Goal: Complete application form: Complete application form

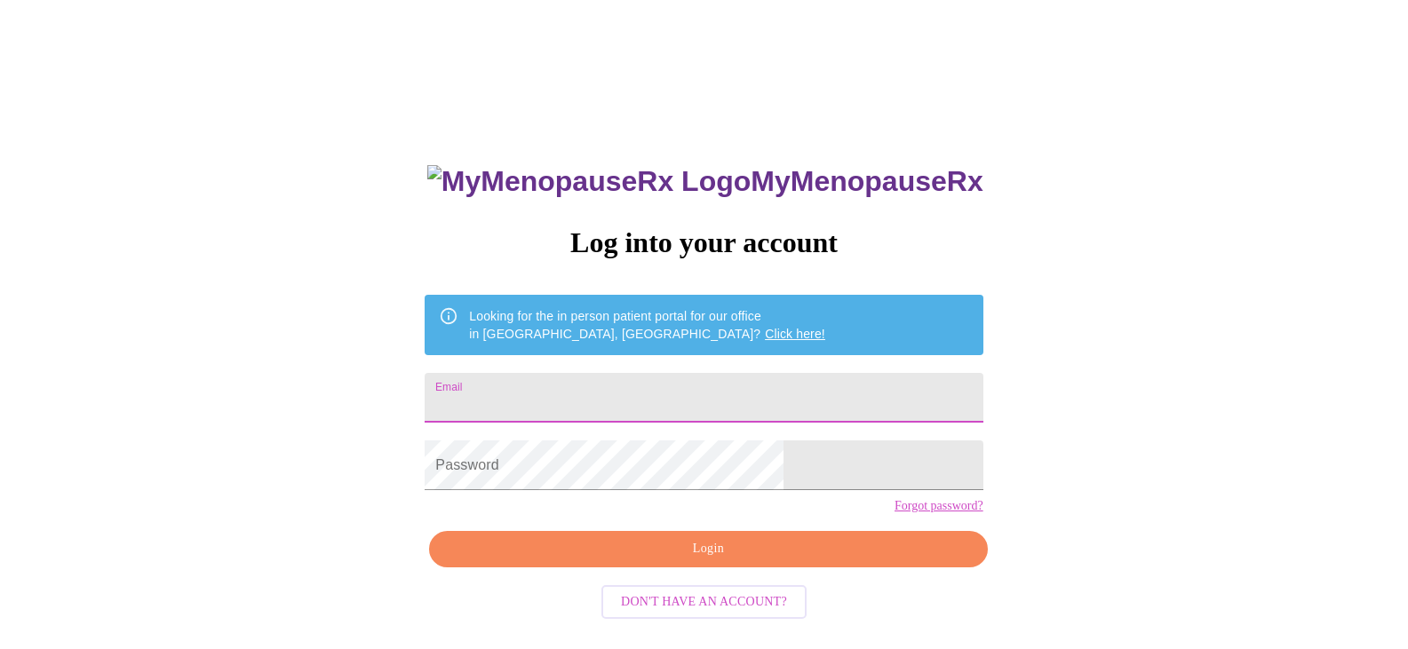
click at [708, 398] on input "Email" at bounding box center [704, 398] width 558 height 50
type input "[EMAIL_ADDRESS][DOMAIN_NAME]"
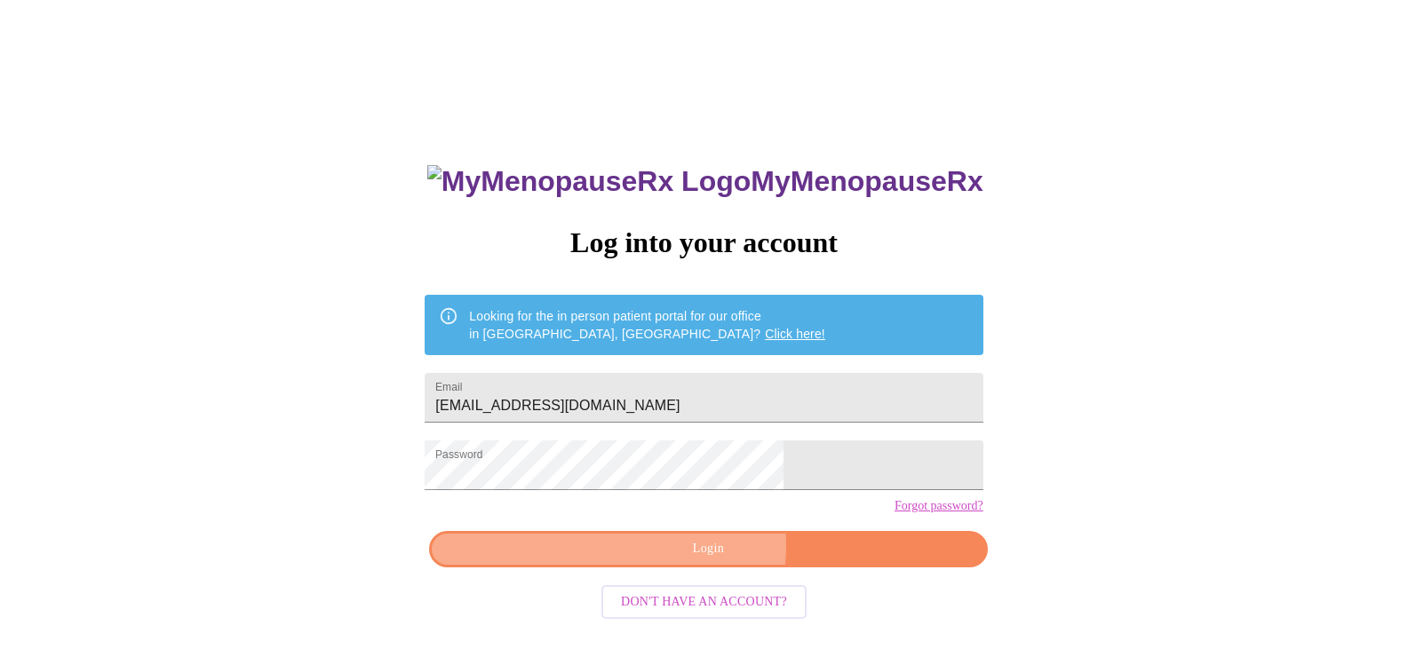
click at [696, 561] on span "Login" at bounding box center [708, 549] width 517 height 22
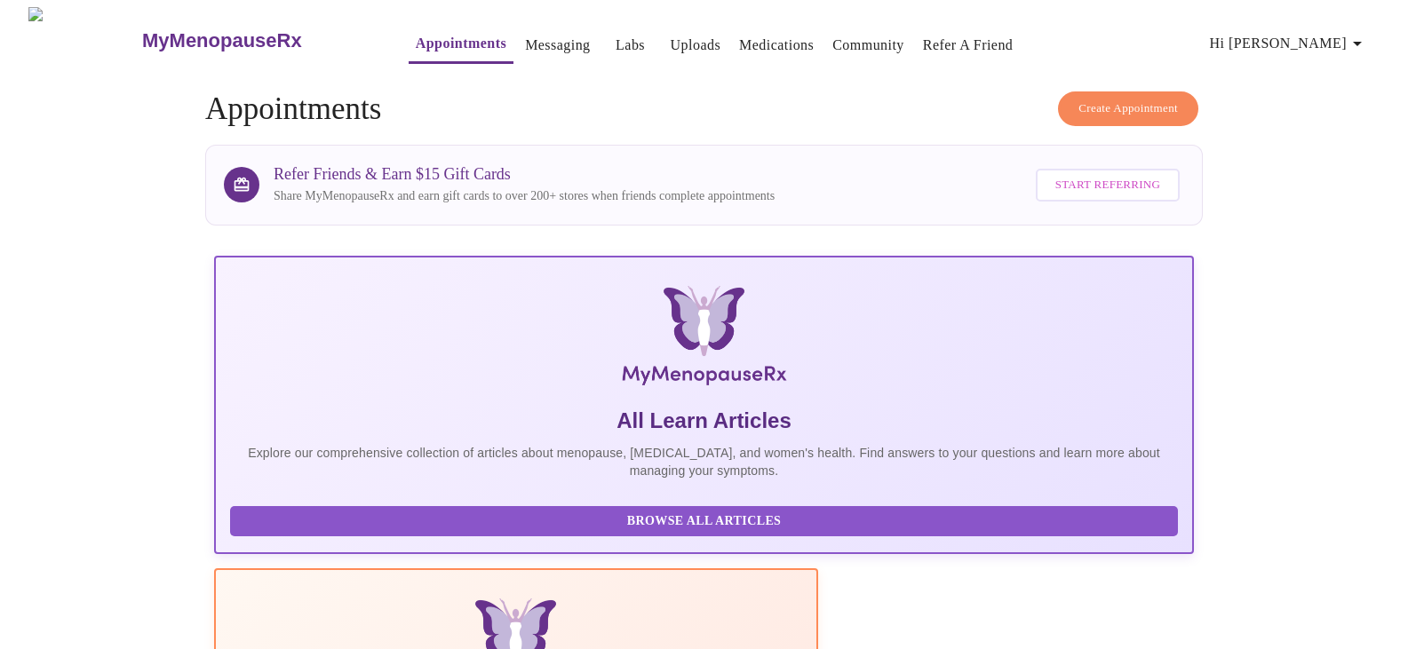
click at [1315, 32] on span "Hi [PERSON_NAME]" at bounding box center [1289, 43] width 158 height 25
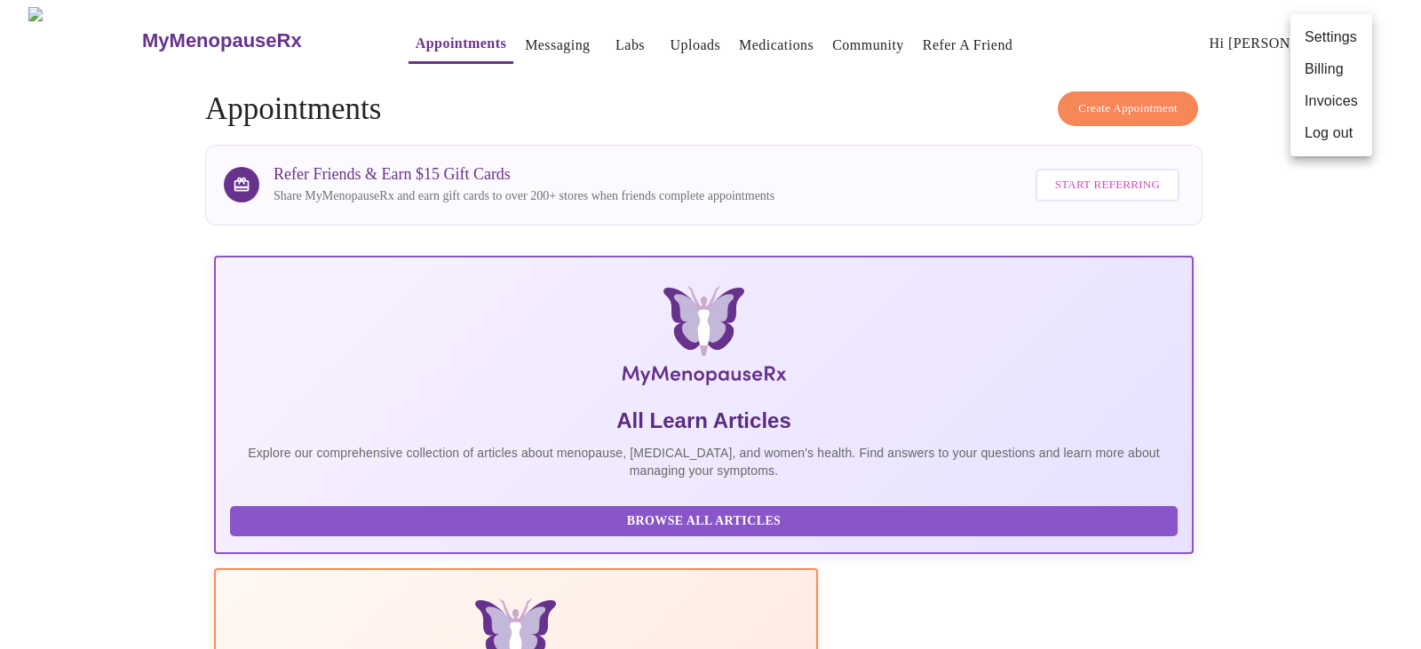
click at [202, 405] on div at bounding box center [710, 324] width 1421 height 649
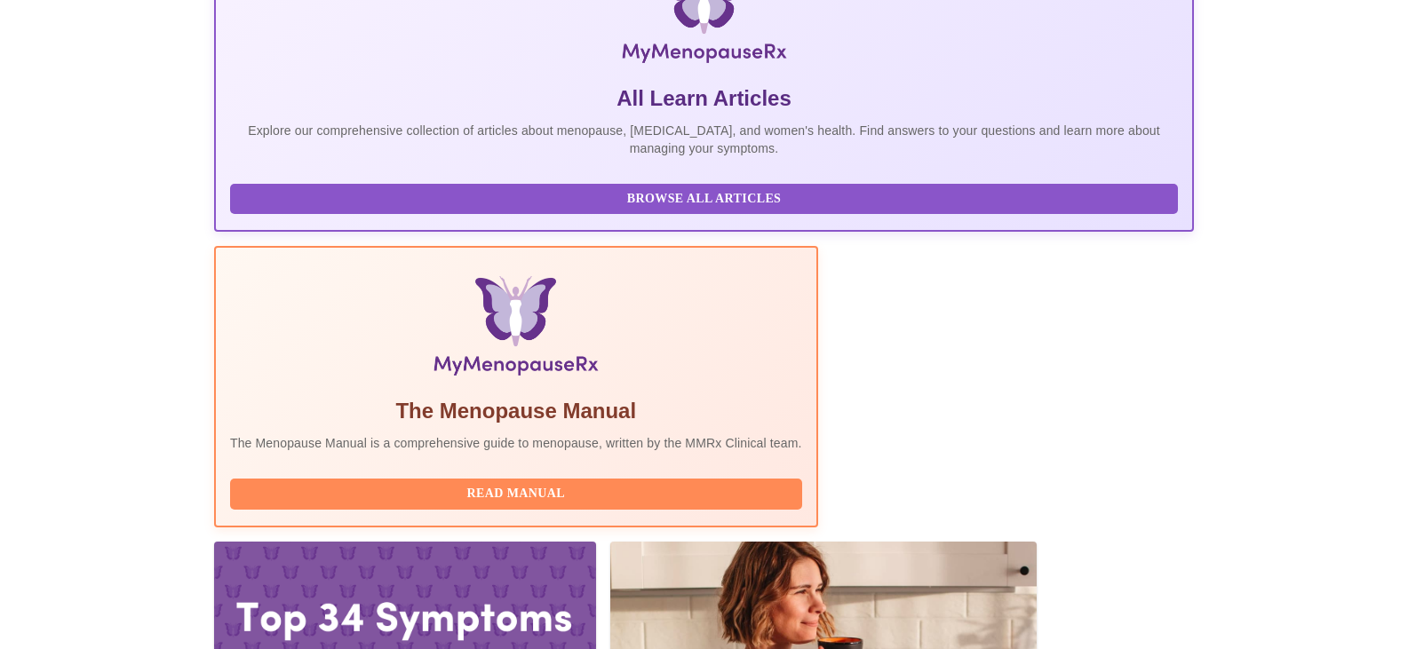
scroll to position [323, 0]
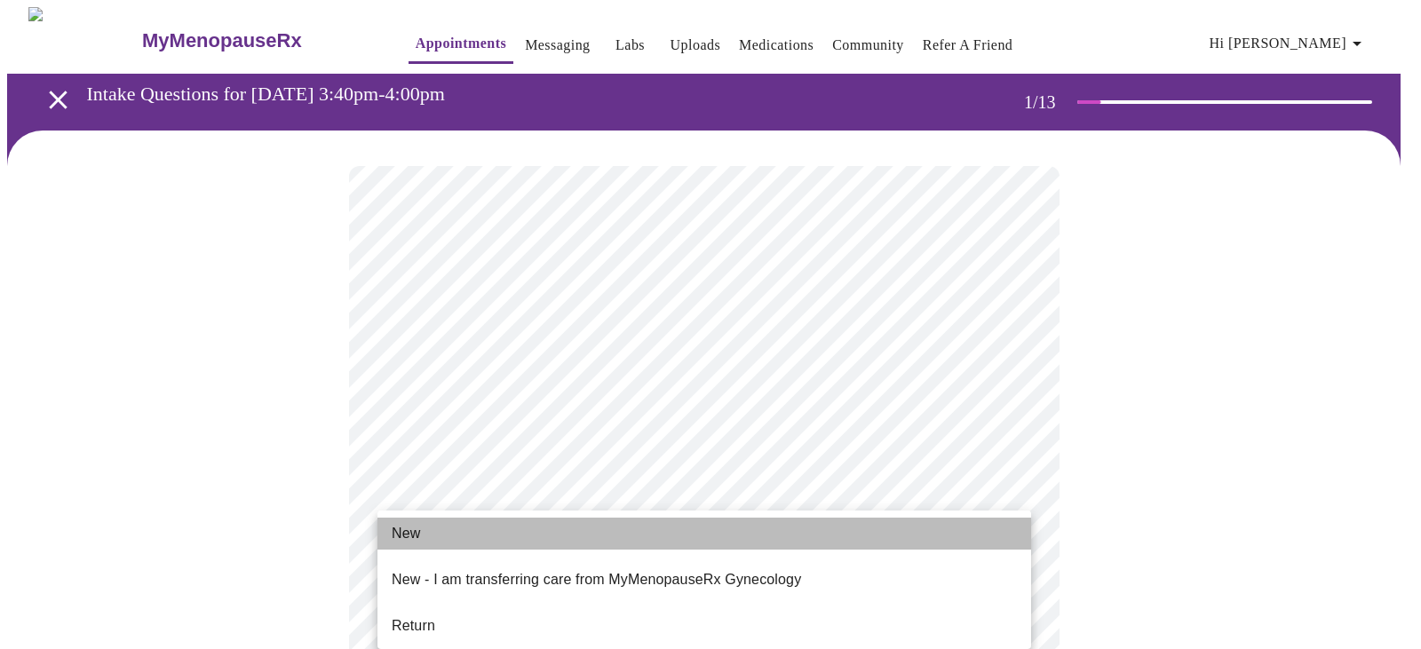
click at [424, 526] on li "New" at bounding box center [705, 534] width 654 height 32
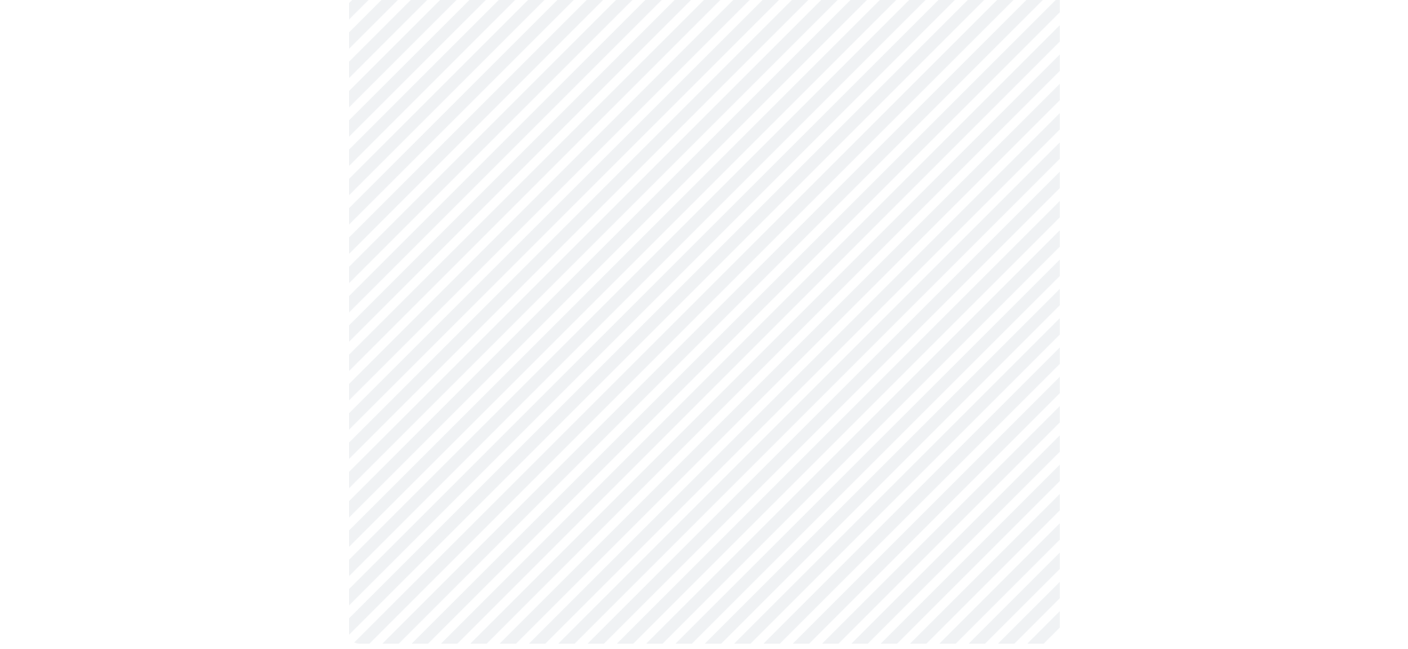
scroll to position [927, 0]
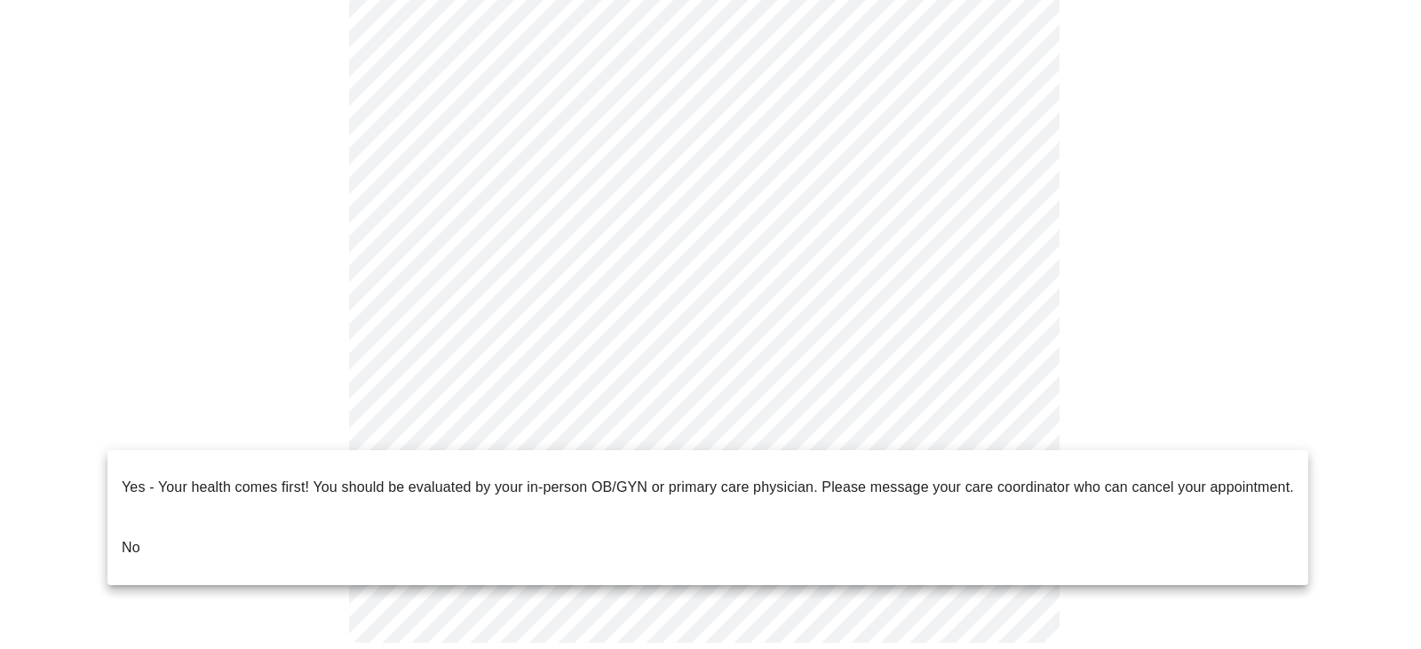
click at [131, 537] on p "No" at bounding box center [131, 547] width 19 height 21
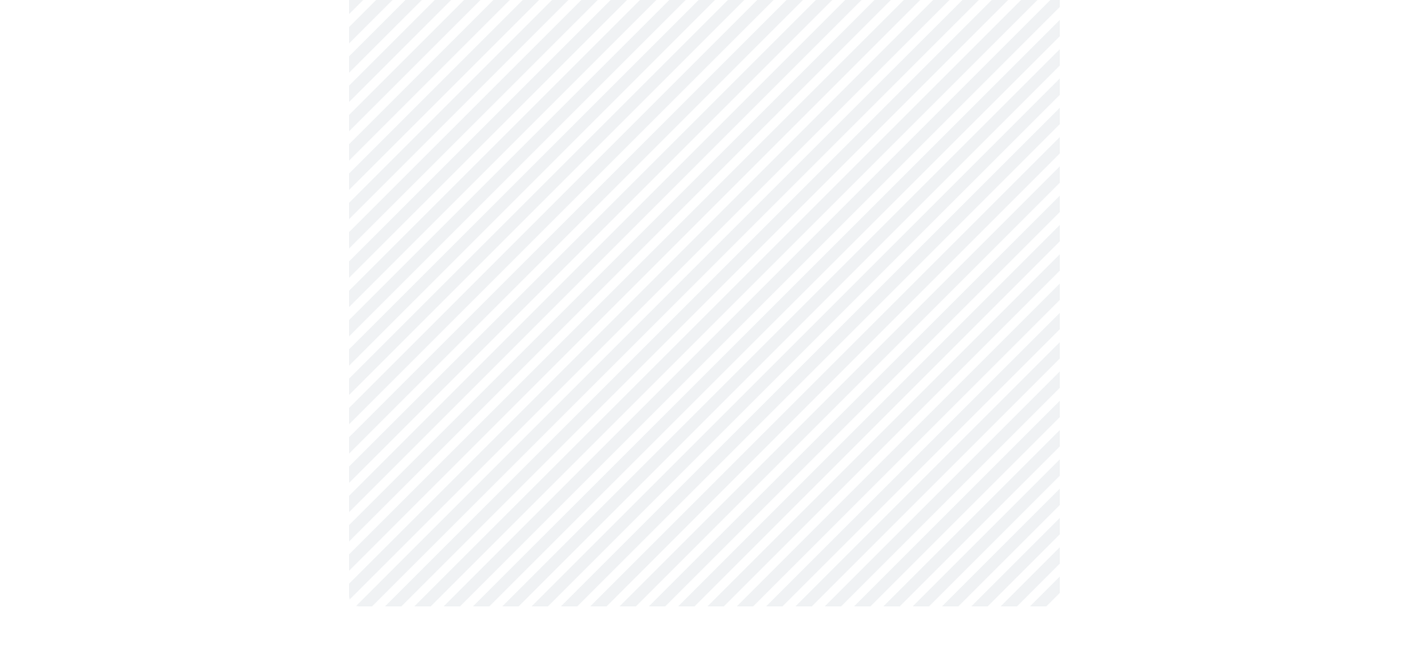
scroll to position [0, 0]
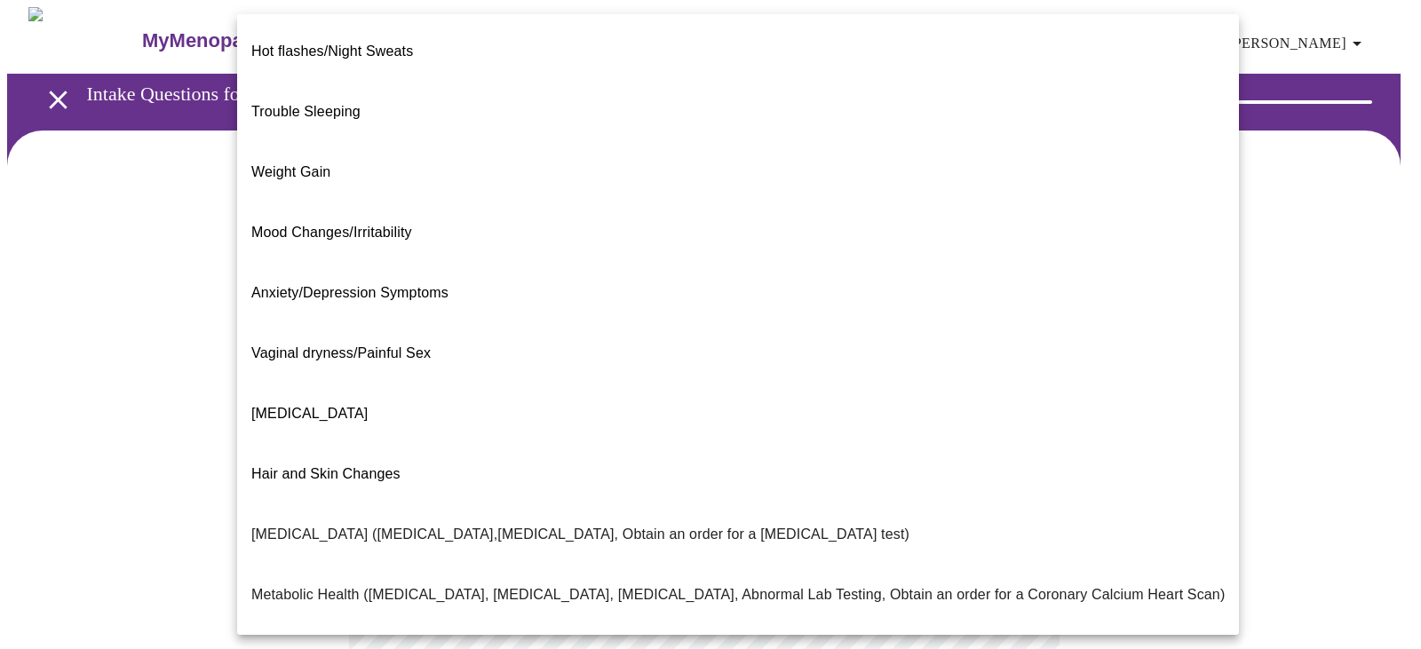
click at [768, 368] on body "MyMenopauseRx Appointments Messaging Labs Uploads Medications Community Refer a…" at bounding box center [710, 541] width 1407 height 1068
click at [335, 104] on span "Trouble Sleeping" at bounding box center [305, 111] width 109 height 15
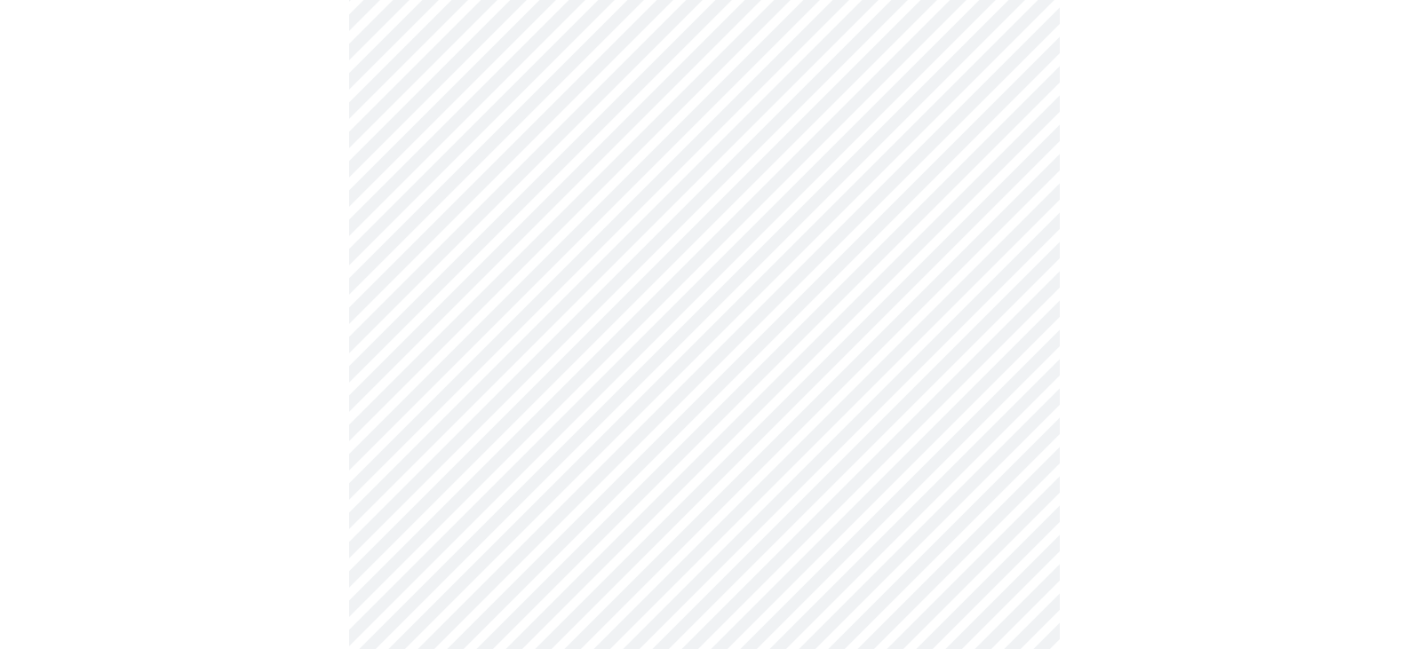
scroll to position [182, 0]
click at [622, 366] on body "MyMenopauseRx Appointments Messaging Labs Uploads Medications Community Refer a…" at bounding box center [710, 353] width 1407 height 1057
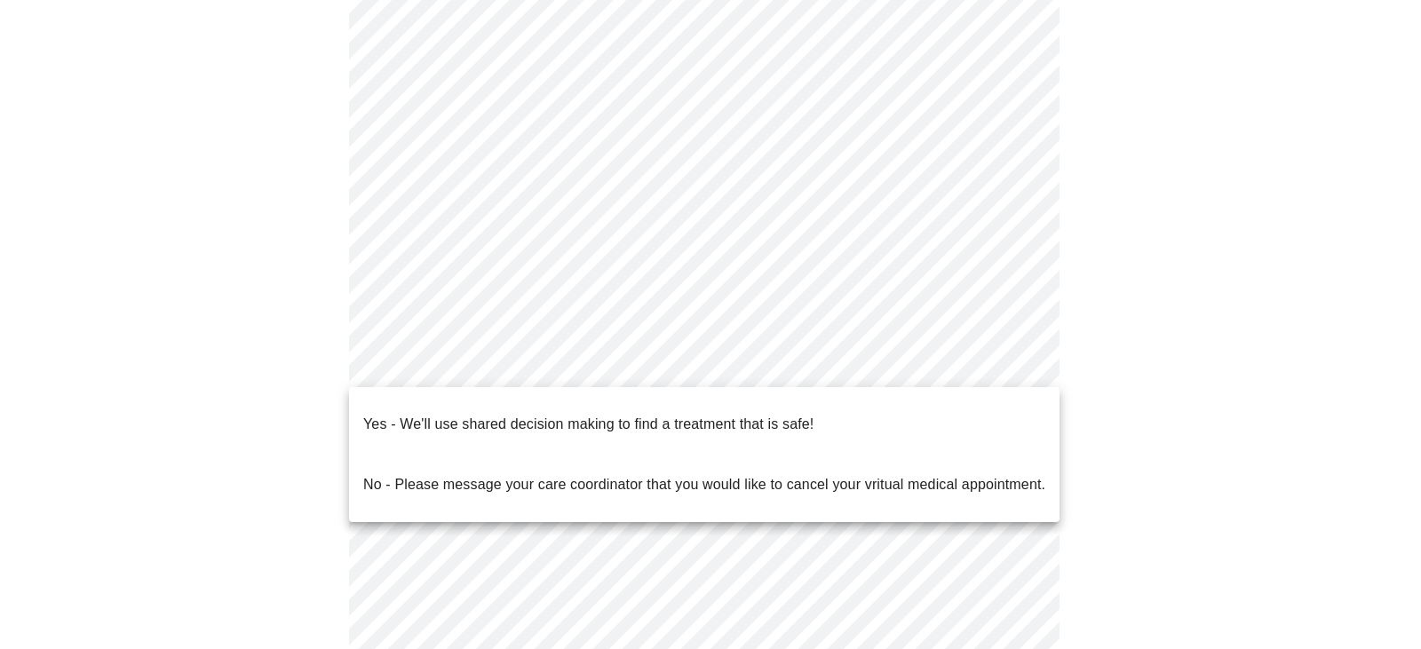
click at [581, 414] on p "Yes - We'll use shared decision making to find a treatment that is safe!" at bounding box center [588, 424] width 450 height 21
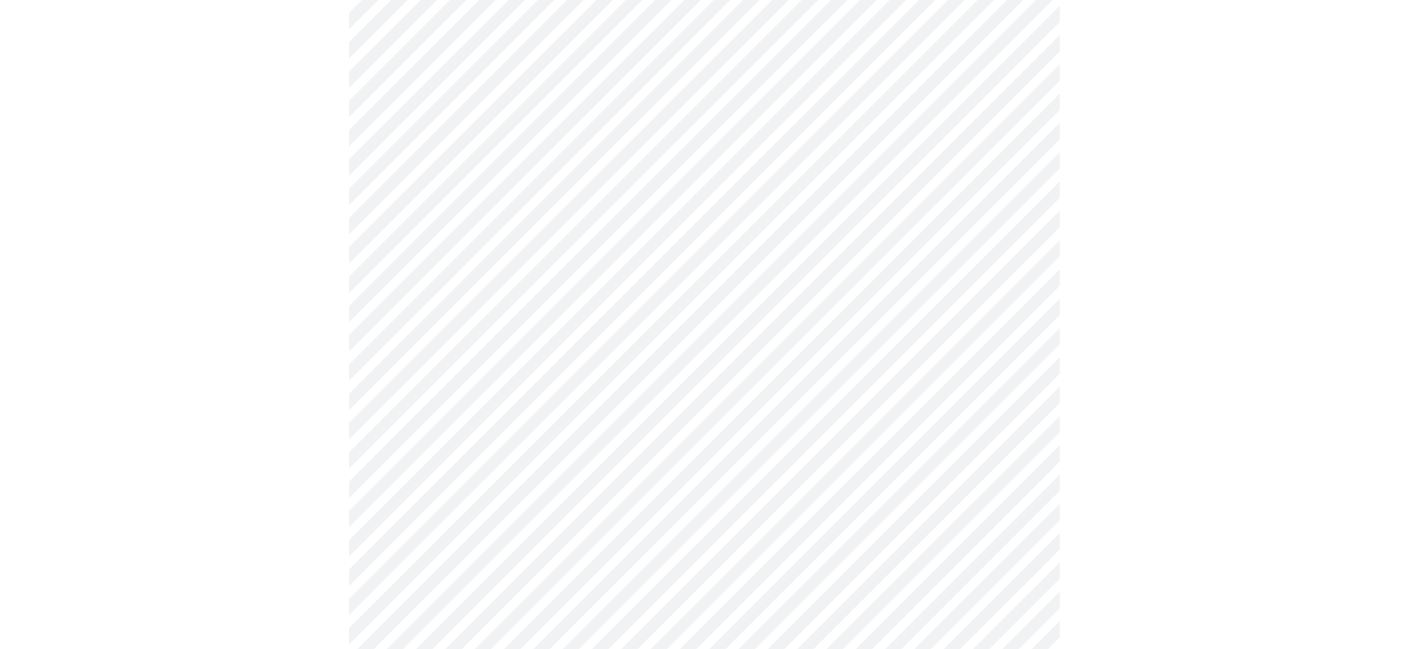
scroll to position [0, 0]
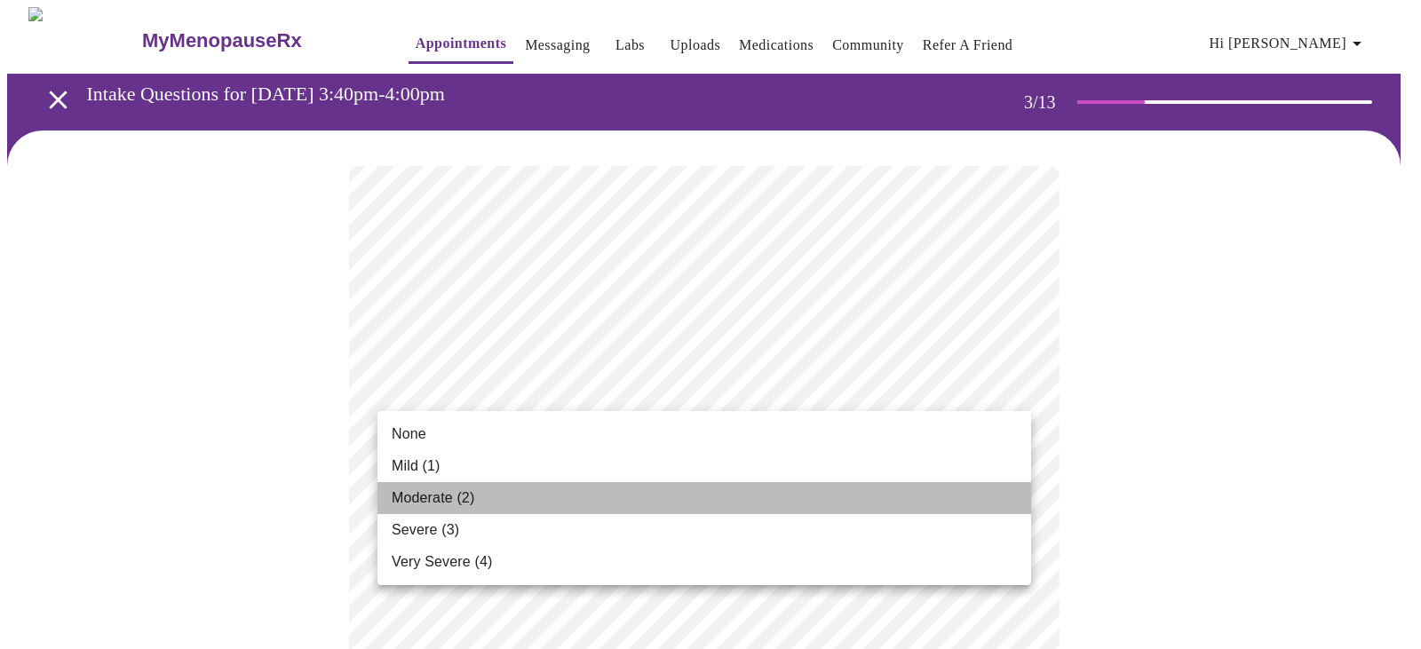
click at [415, 497] on span "Moderate (2)" at bounding box center [433, 498] width 83 height 21
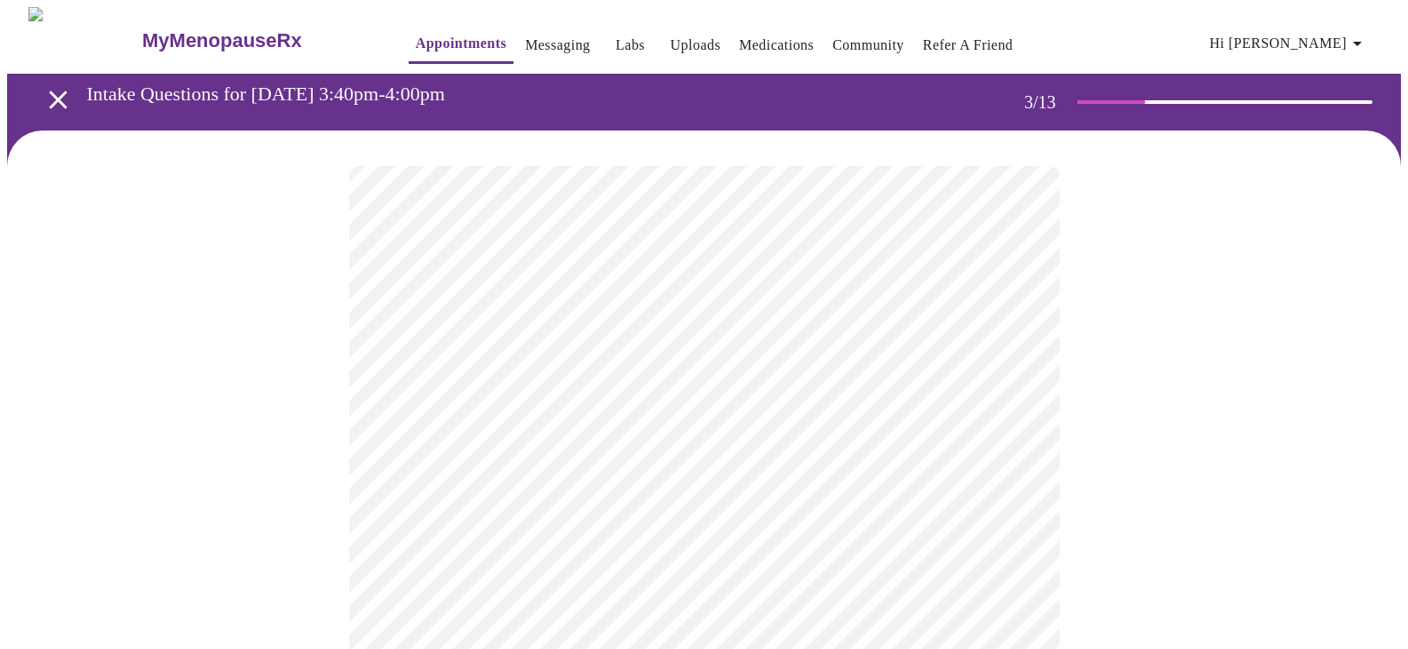
scroll to position [84, 0]
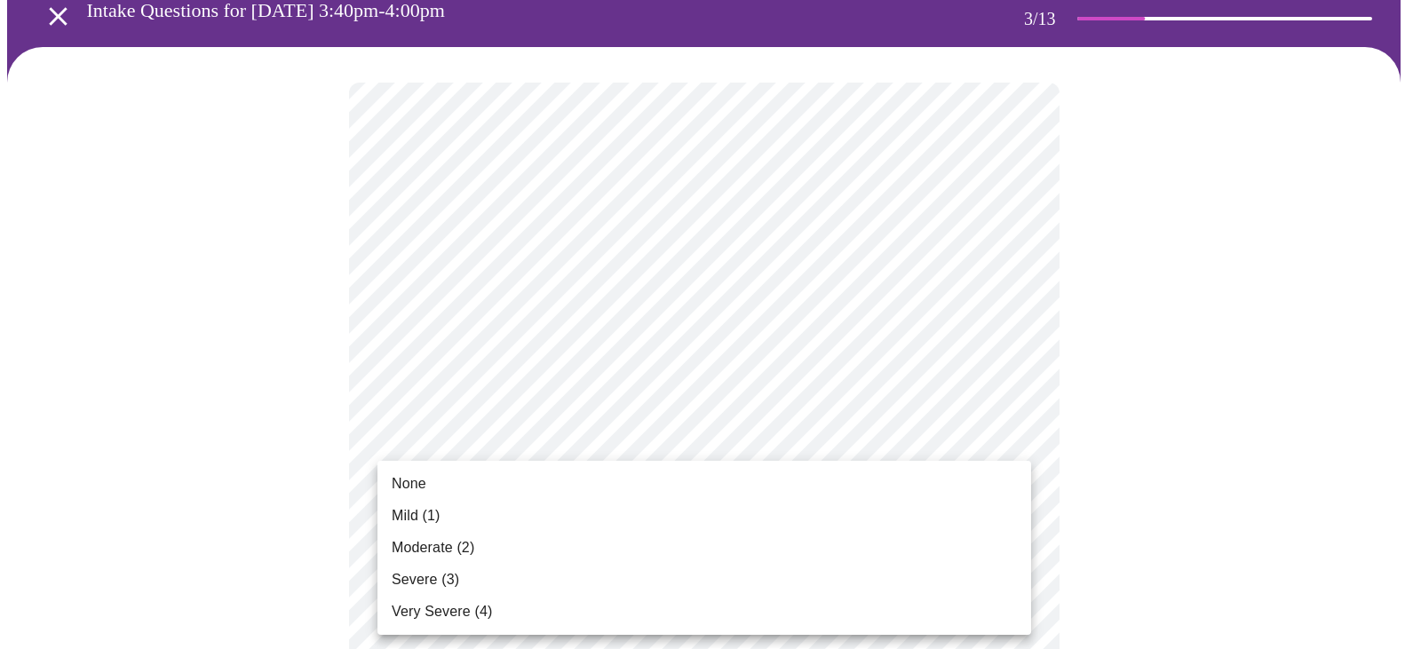
click at [449, 541] on span "Moderate (2)" at bounding box center [433, 547] width 83 height 21
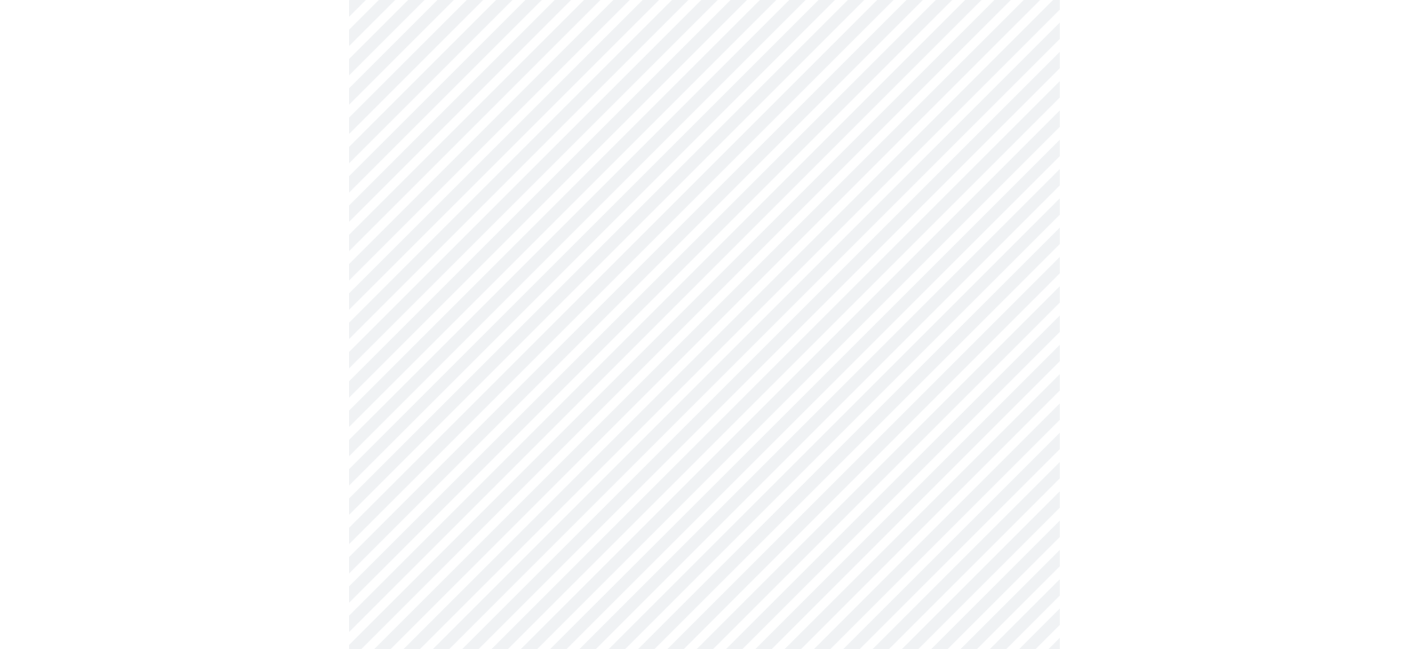
scroll to position [226, 0]
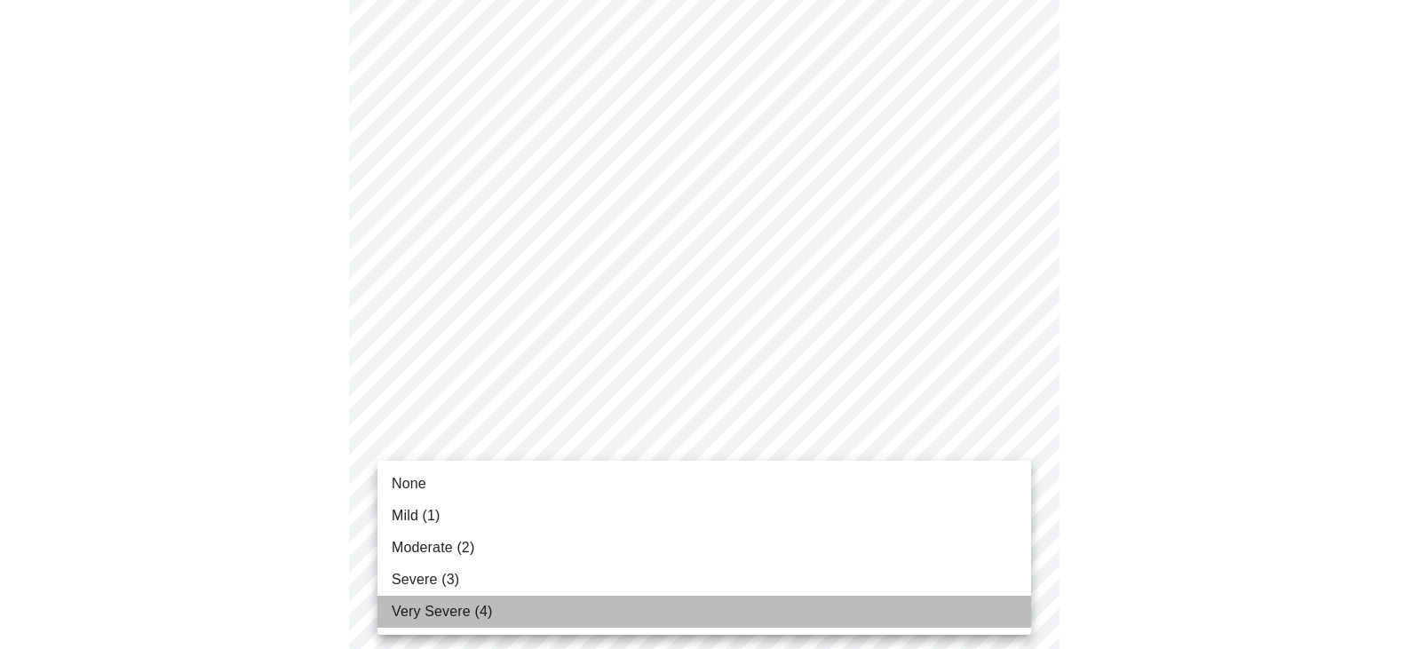
click at [458, 613] on span "Very Severe (4)" at bounding box center [442, 611] width 100 height 21
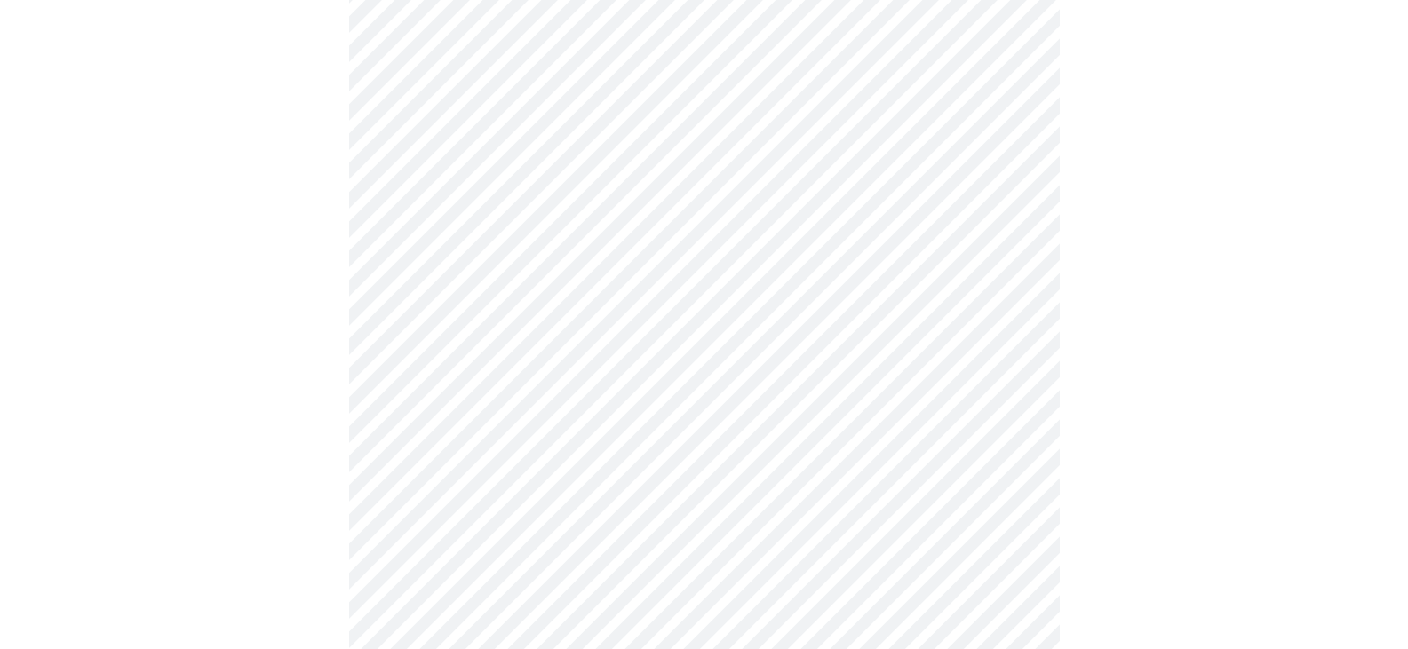
scroll to position [444, 0]
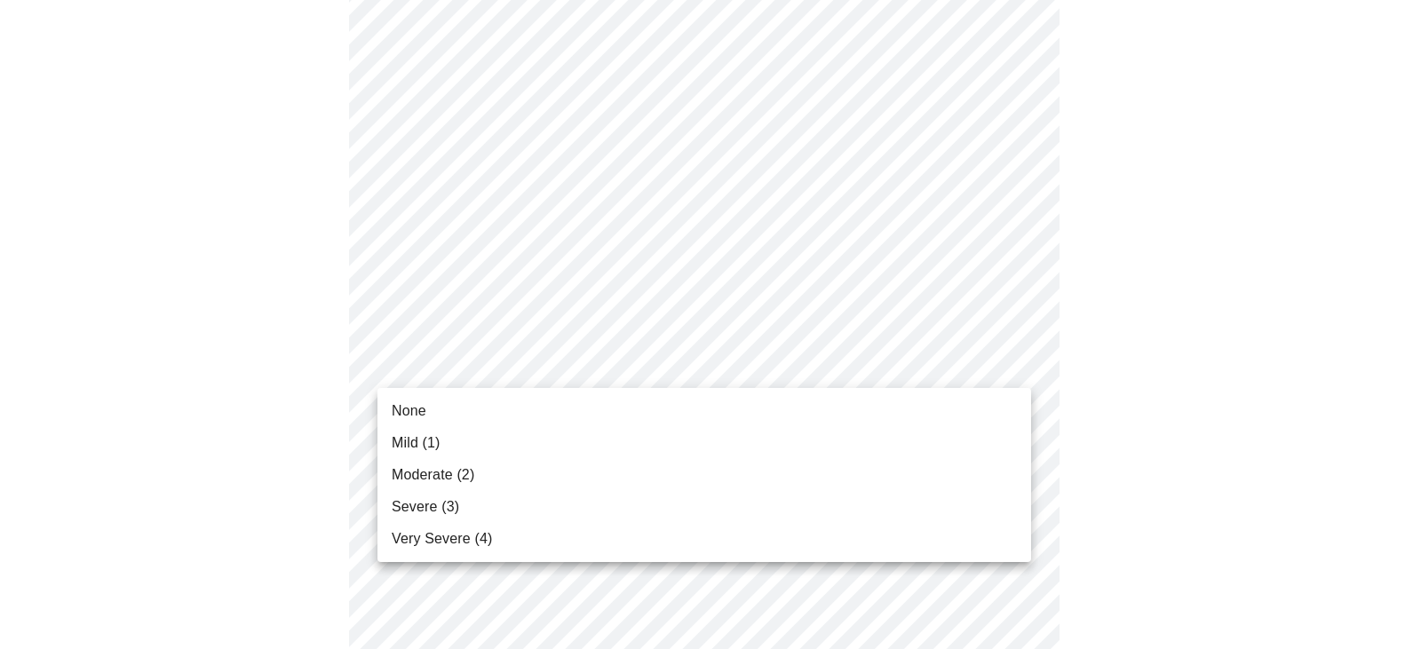
click at [430, 477] on span "Moderate (2)" at bounding box center [433, 475] width 83 height 21
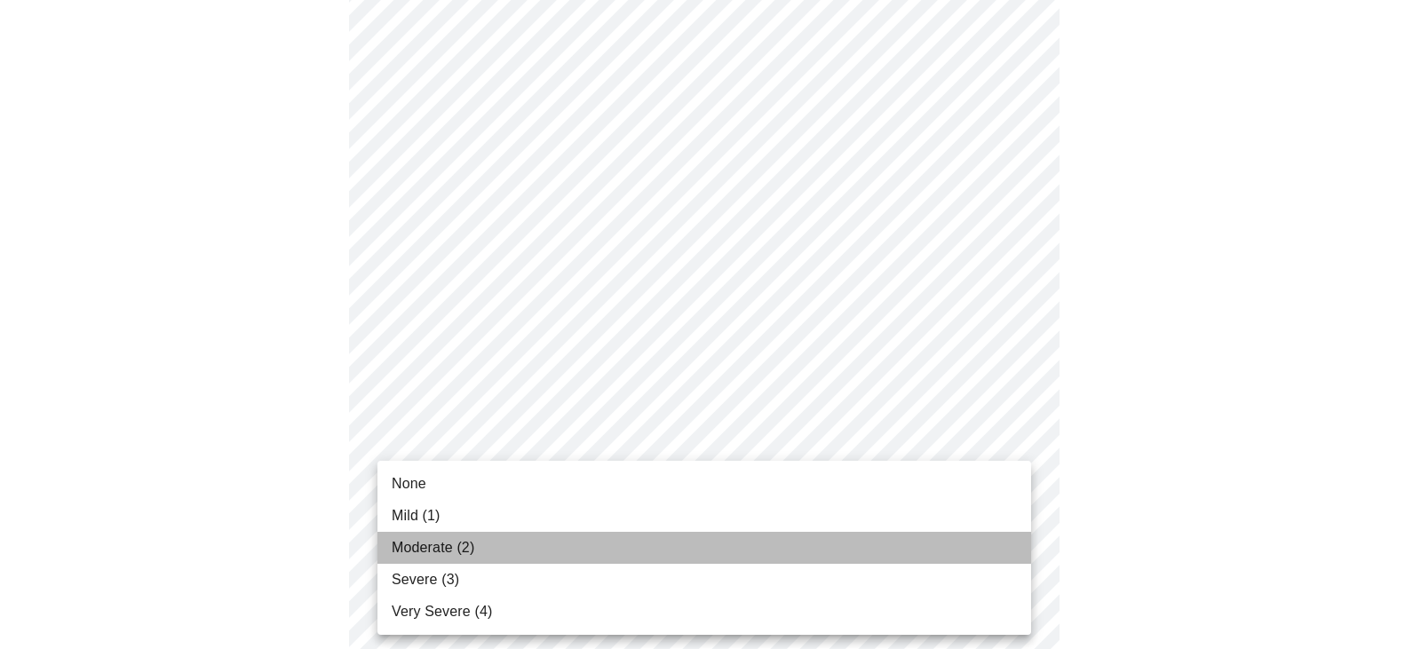
click at [452, 546] on span "Moderate (2)" at bounding box center [433, 547] width 83 height 21
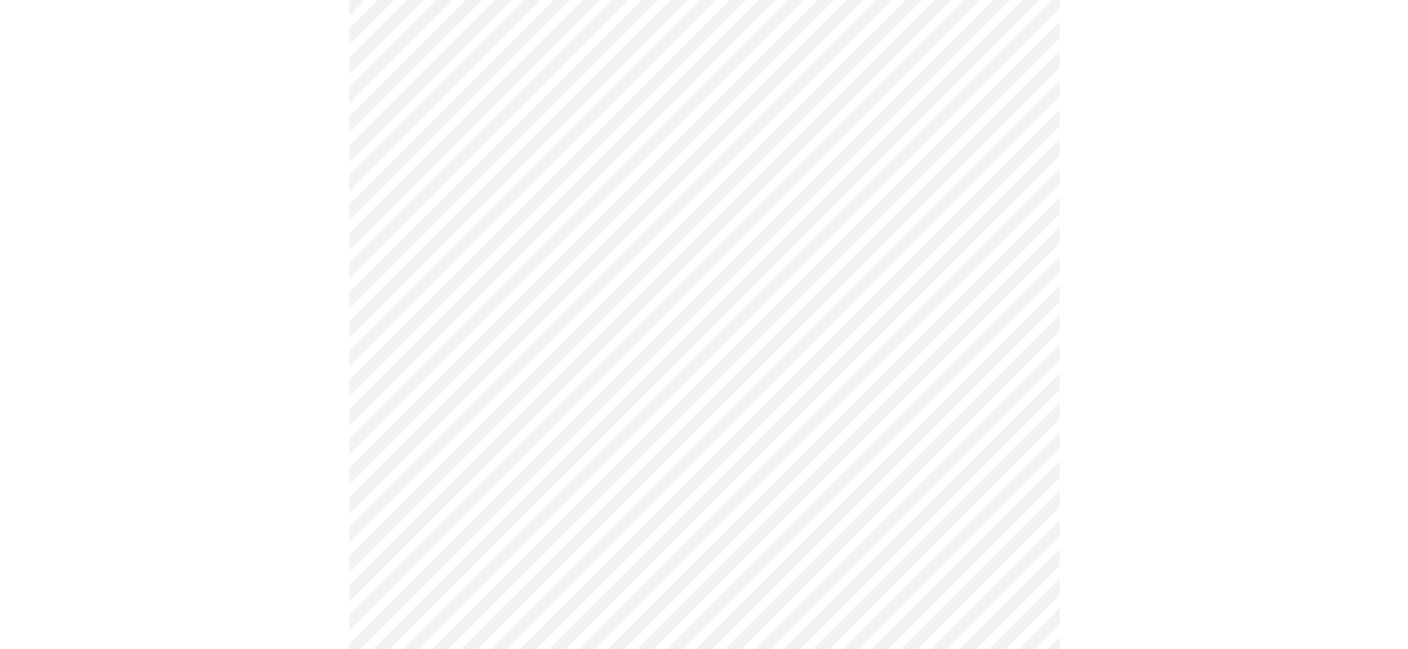
scroll to position [666, 0]
click at [494, 379] on body "MyMenopauseRx Appointments Messaging Labs Uploads Medications Community Refer a…" at bounding box center [710, 460] width 1407 height 2239
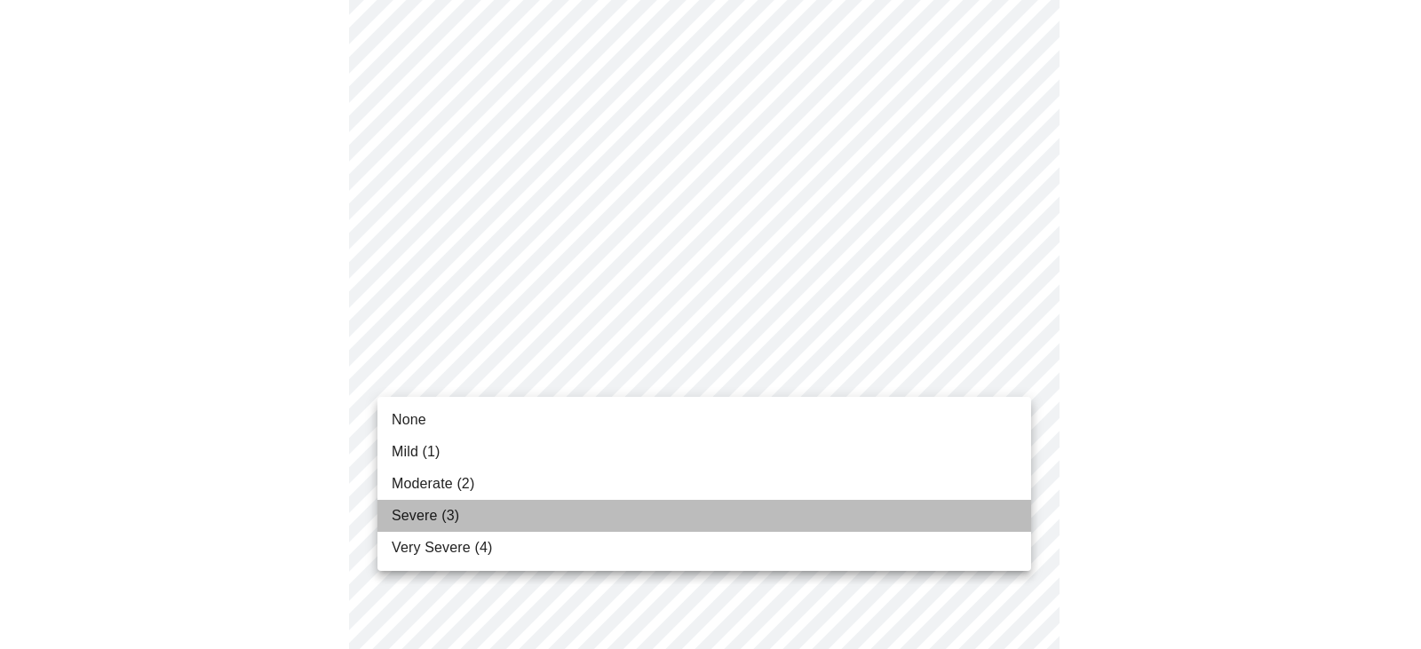
click at [426, 508] on span "Severe (3)" at bounding box center [426, 515] width 68 height 21
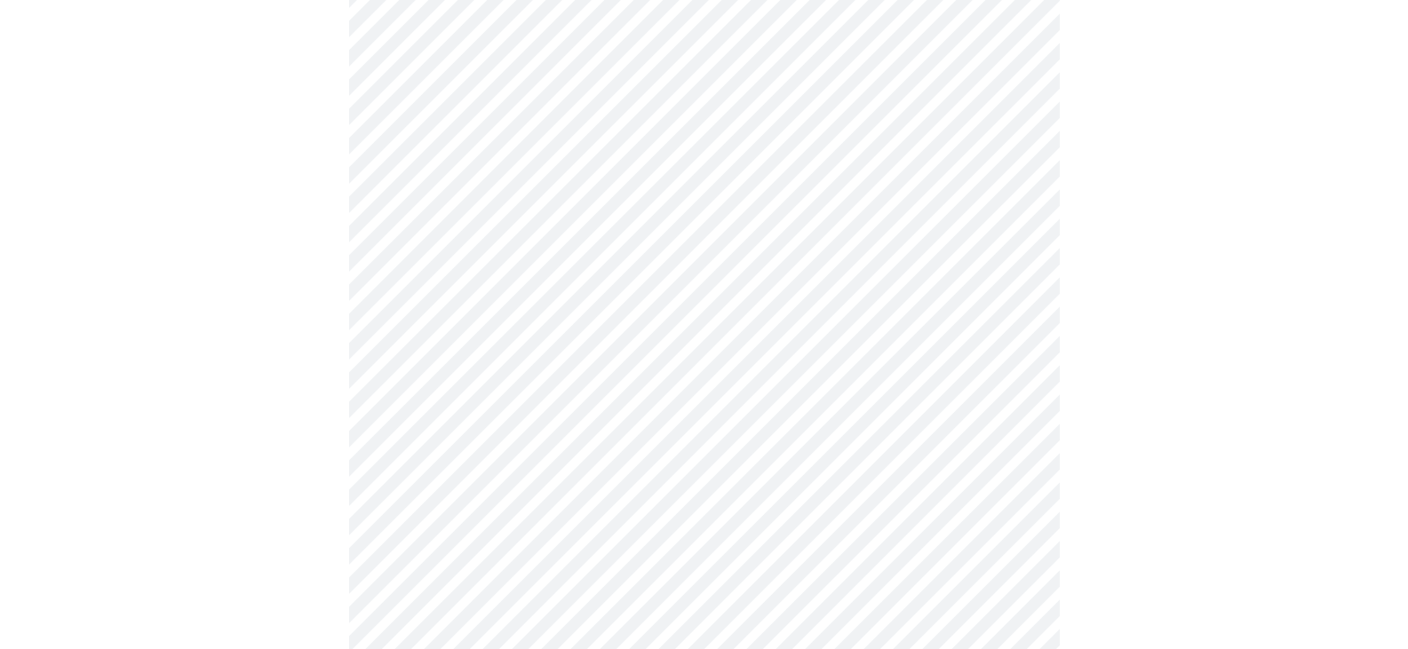
scroll to position [850, 0]
click at [553, 338] on body "MyMenopauseRx Appointments Messaging Labs Uploads Medications Community Refer a…" at bounding box center [704, 264] width 1394 height 2214
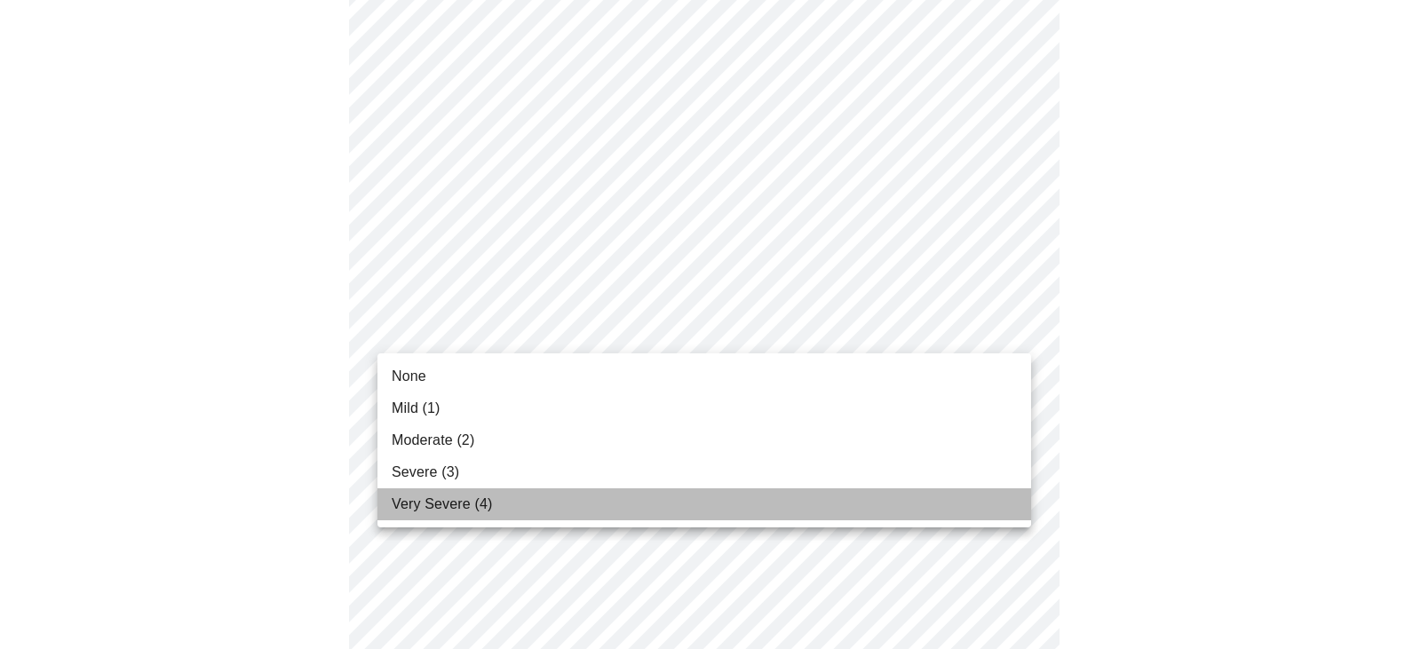
click at [451, 505] on span "Very Severe (4)" at bounding box center [442, 504] width 100 height 21
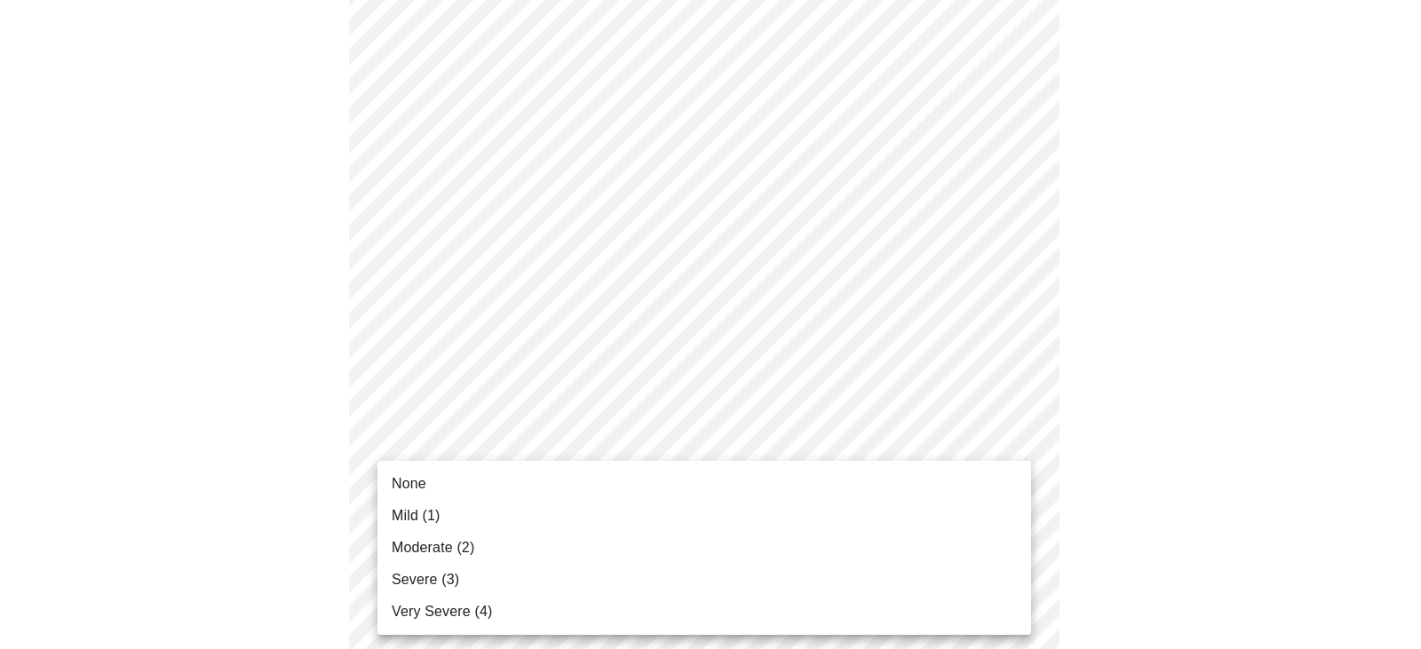
click at [492, 470] on body "MyMenopauseRx Appointments Messaging Labs Uploads Medications Community Refer a…" at bounding box center [710, 251] width 1407 height 2189
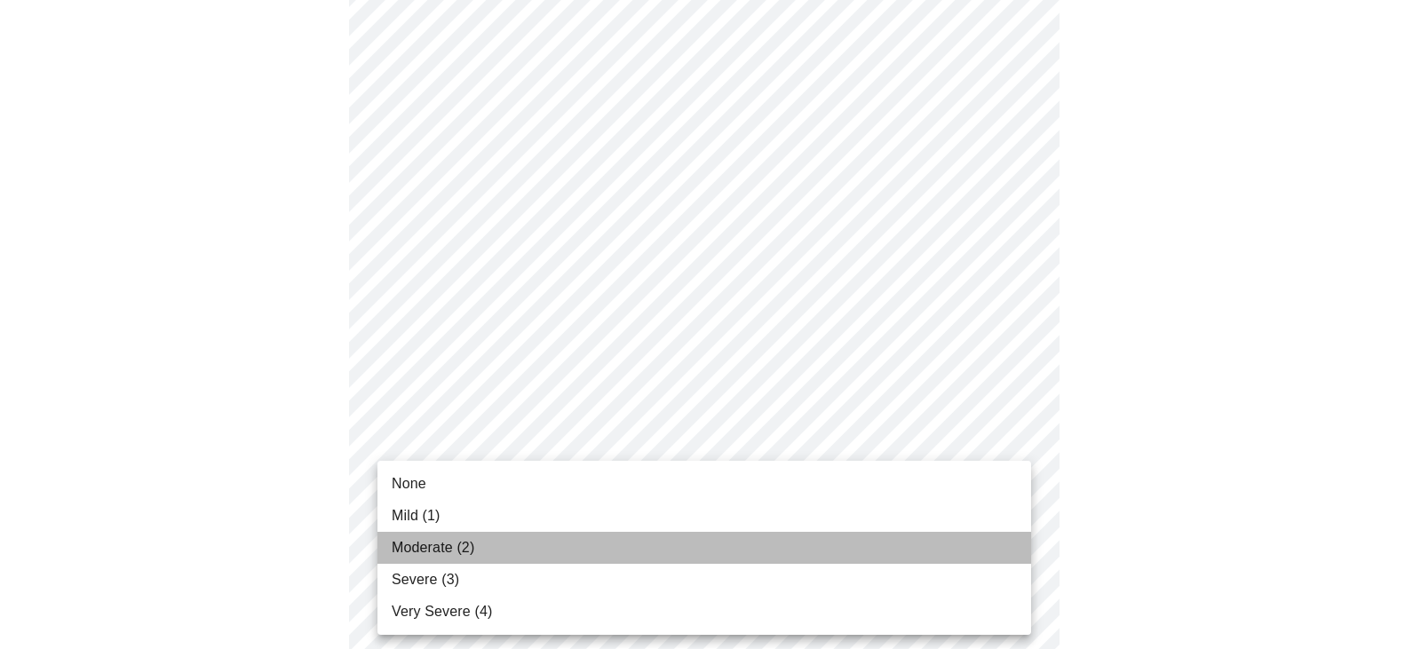
click at [436, 539] on span "Moderate (2)" at bounding box center [433, 547] width 83 height 21
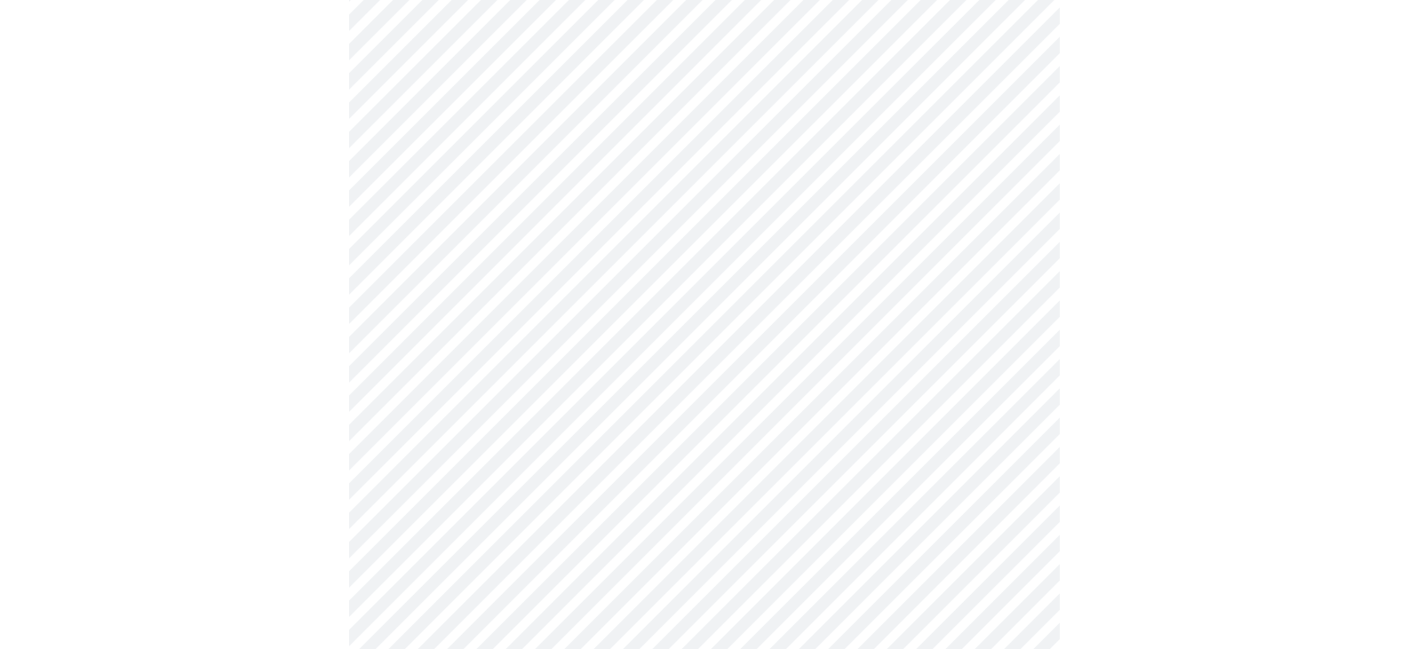
scroll to position [1034, 0]
click at [488, 430] on body "MyMenopauseRx Appointments Messaging Labs Uploads Medications Community Refer a…" at bounding box center [710, 55] width 1407 height 2164
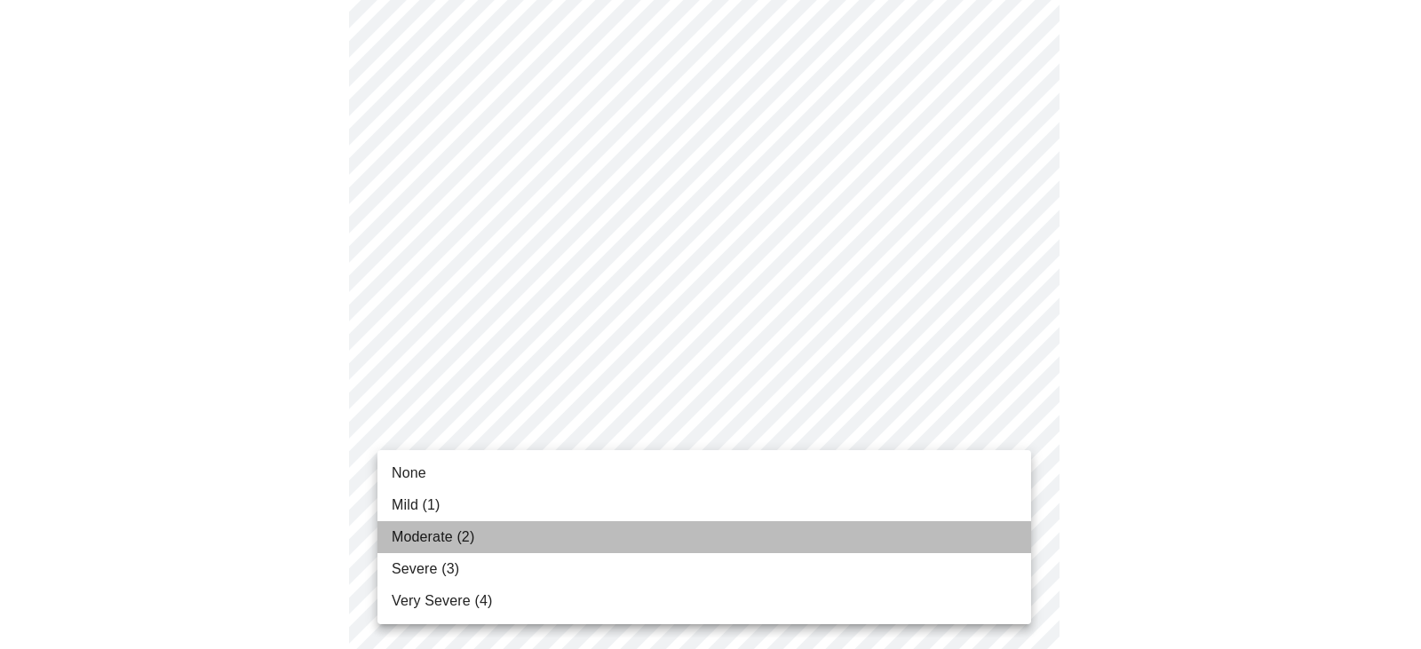
click at [439, 537] on span "Moderate (2)" at bounding box center [433, 537] width 83 height 21
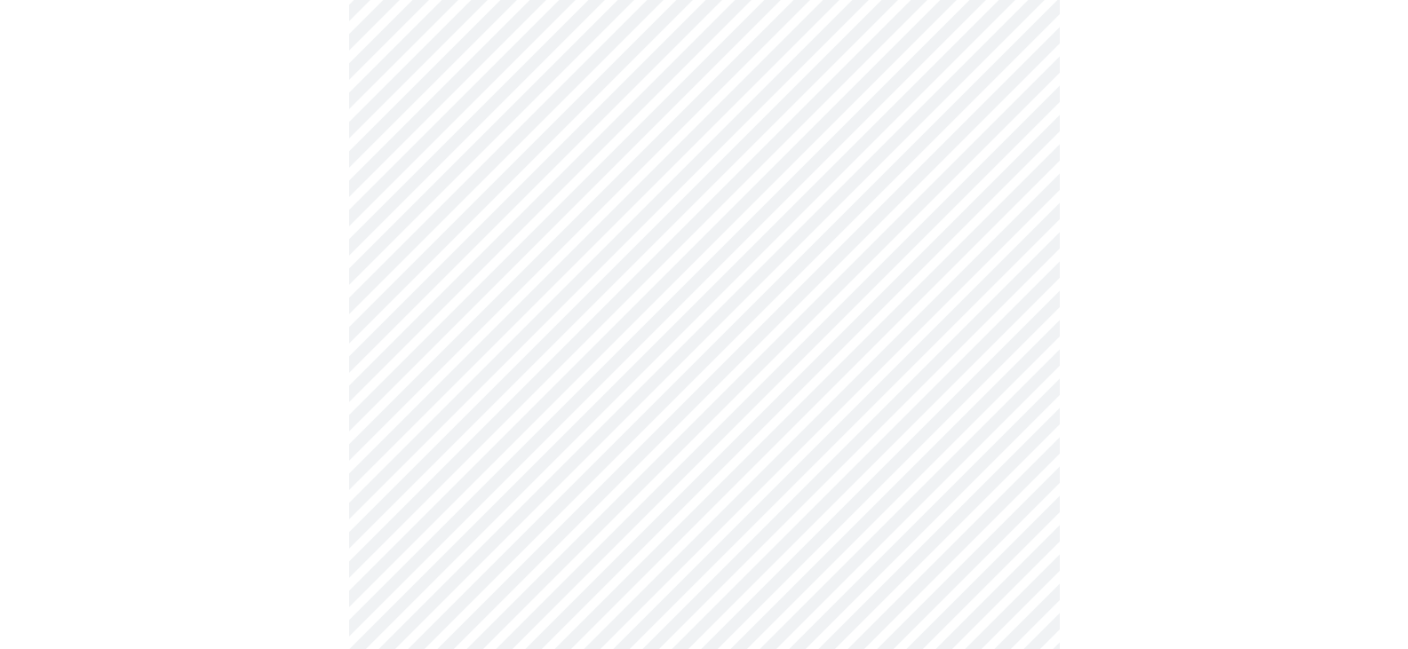
scroll to position [1239, 0]
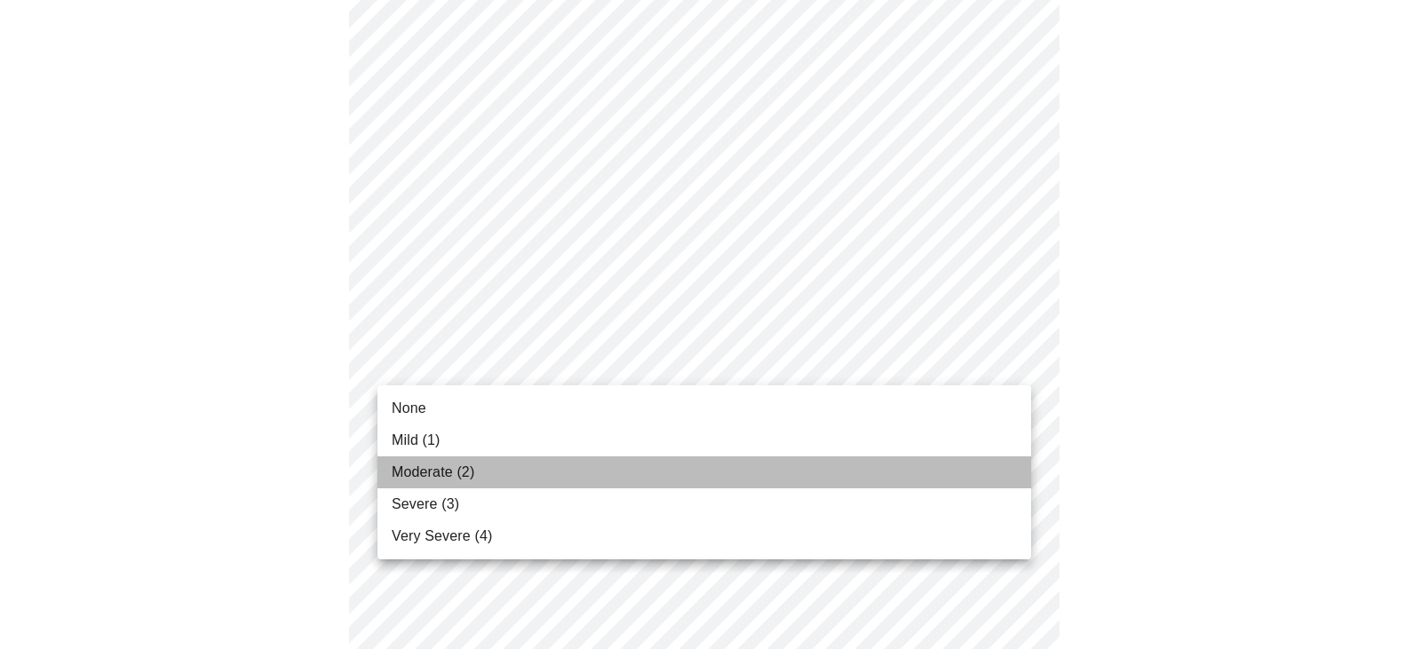
click at [426, 459] on li "Moderate (2)" at bounding box center [705, 473] width 654 height 32
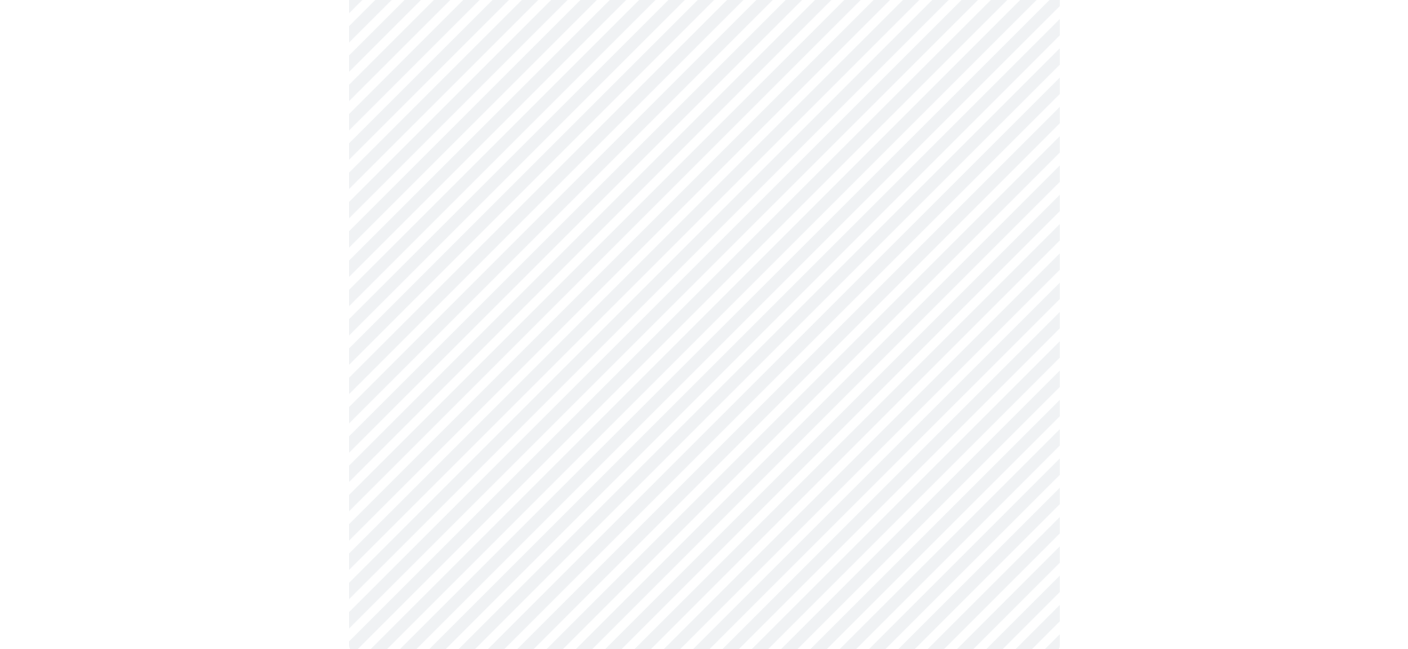
scroll to position [1431, 0]
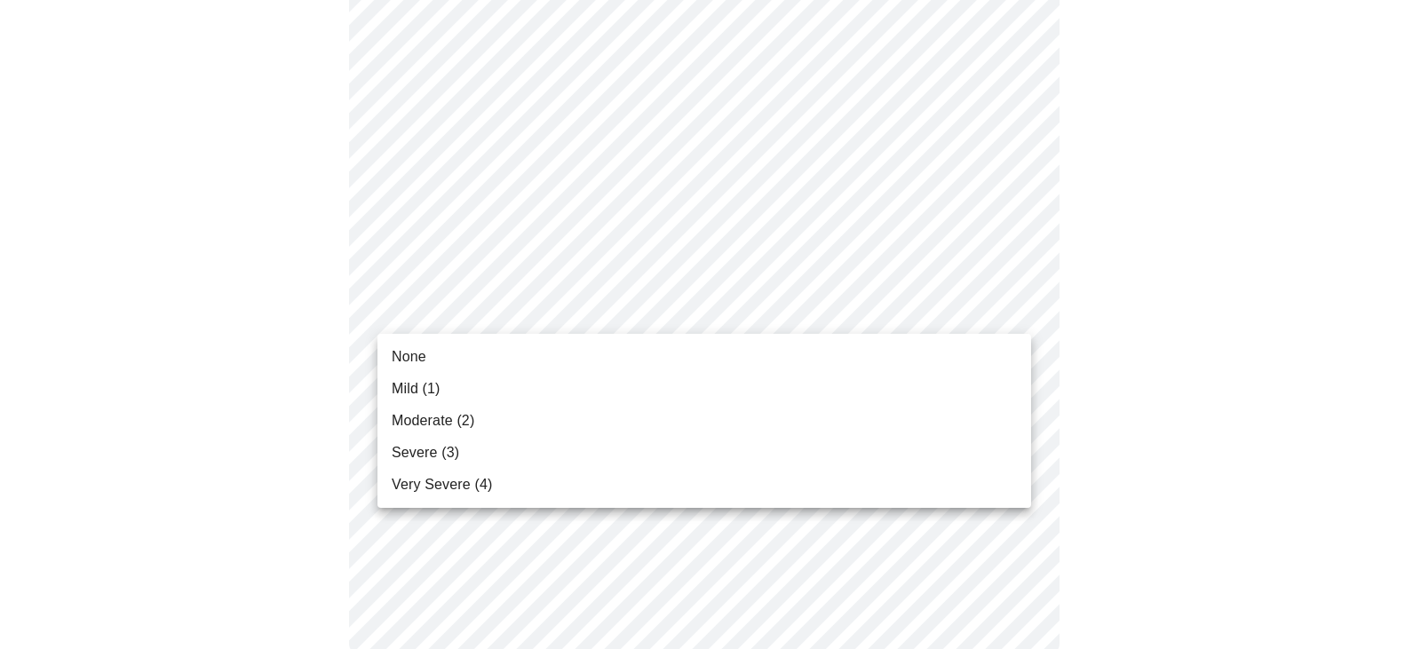
click at [436, 477] on span "Very Severe (4)" at bounding box center [442, 484] width 100 height 21
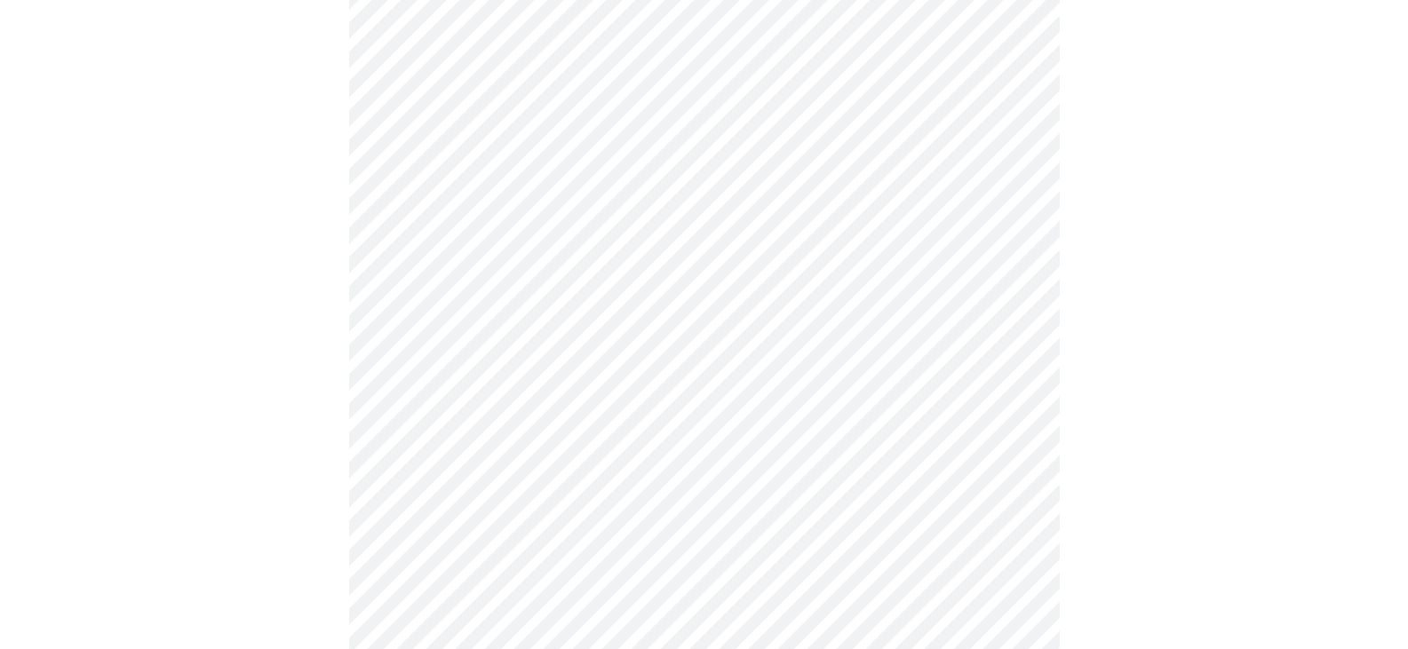
scroll to position [702, 0]
click at [470, 381] on body "MyMenopauseRx Appointments Messaging Labs Uploads Medications Community Refer a…" at bounding box center [710, 182] width 1407 height 1754
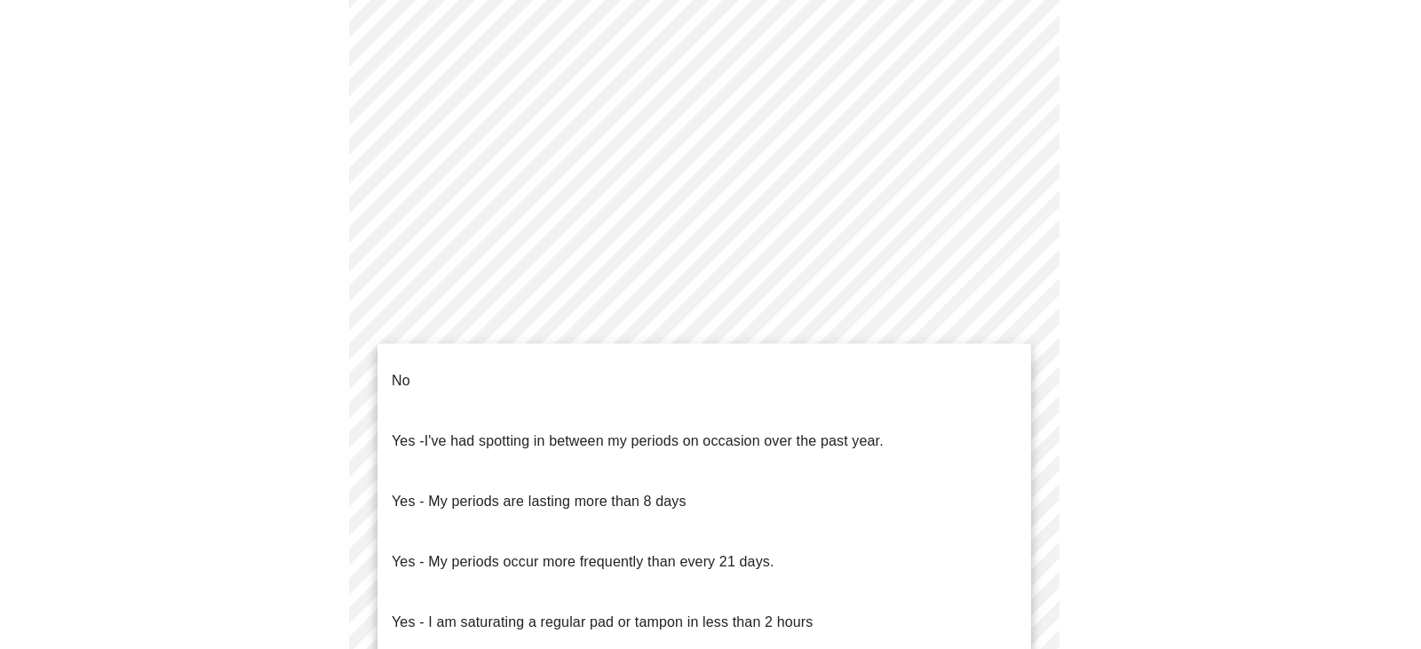
click at [618, 612] on p "Yes - I am saturating a regular pad or tampon in less than 2 hours" at bounding box center [602, 622] width 421 height 21
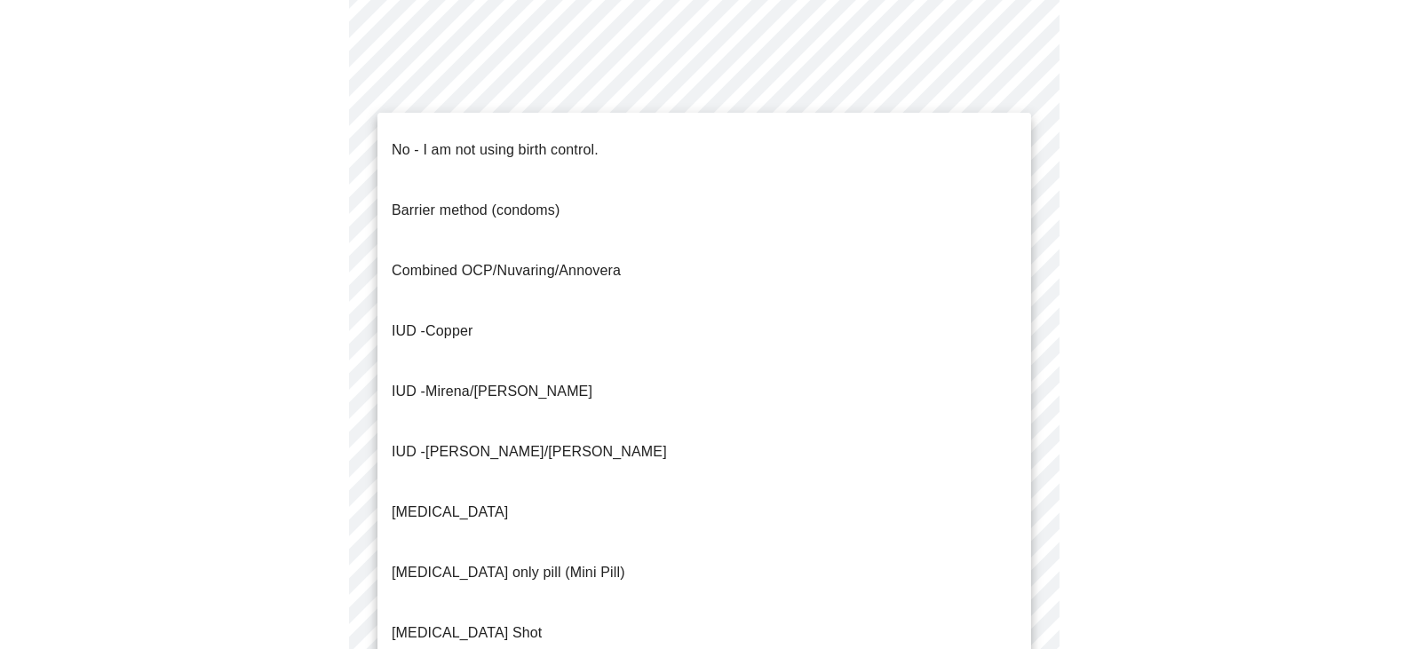
click at [617, 520] on body "MyMenopauseRx Appointments Messaging Labs Uploads Medications Community Refer a…" at bounding box center [710, 176] width 1407 height 1743
click at [537, 139] on p "No - I am not using birth control." at bounding box center [495, 149] width 207 height 21
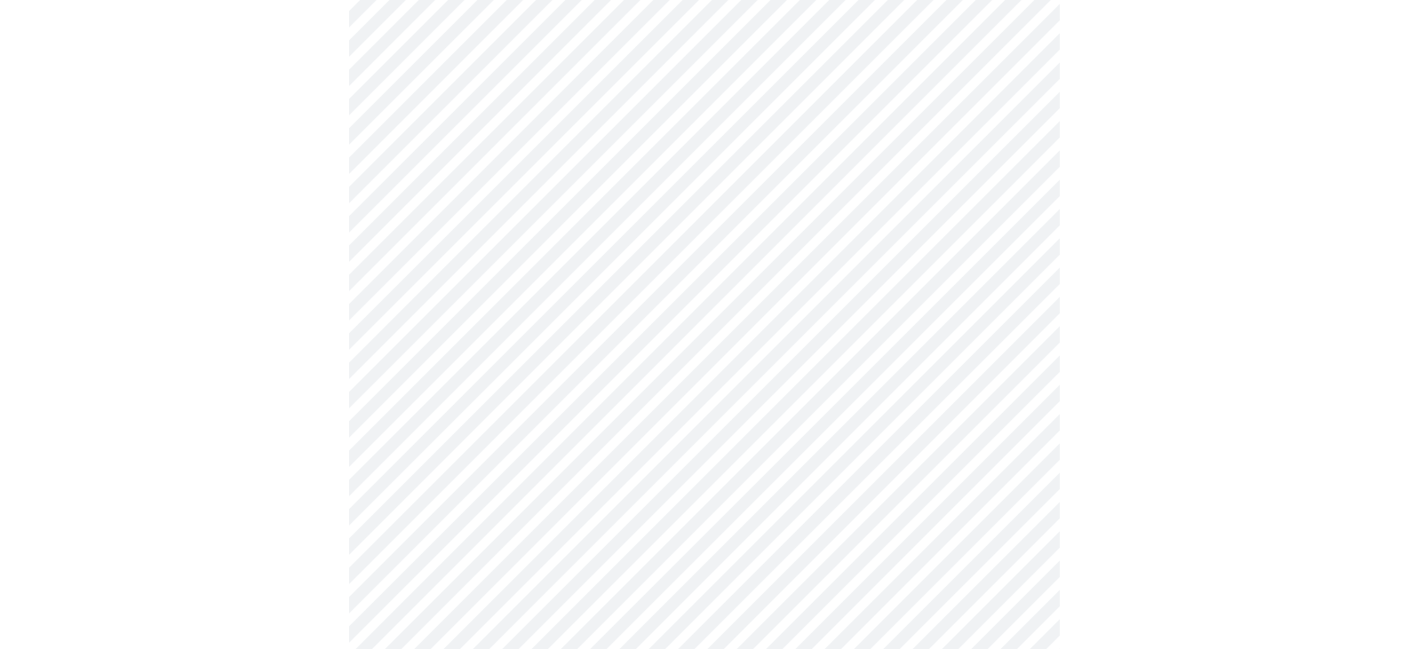
scroll to position [951, 0]
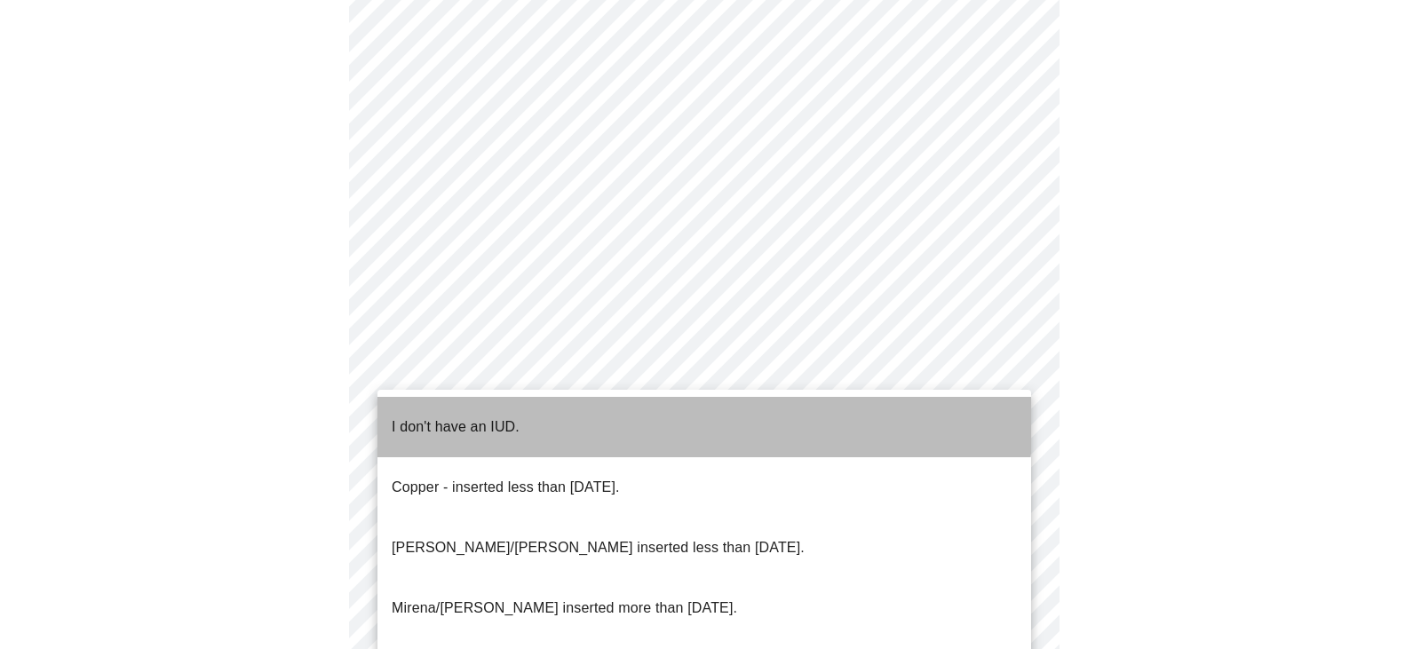
click at [518, 402] on li "I don't have an IUD." at bounding box center [705, 427] width 654 height 60
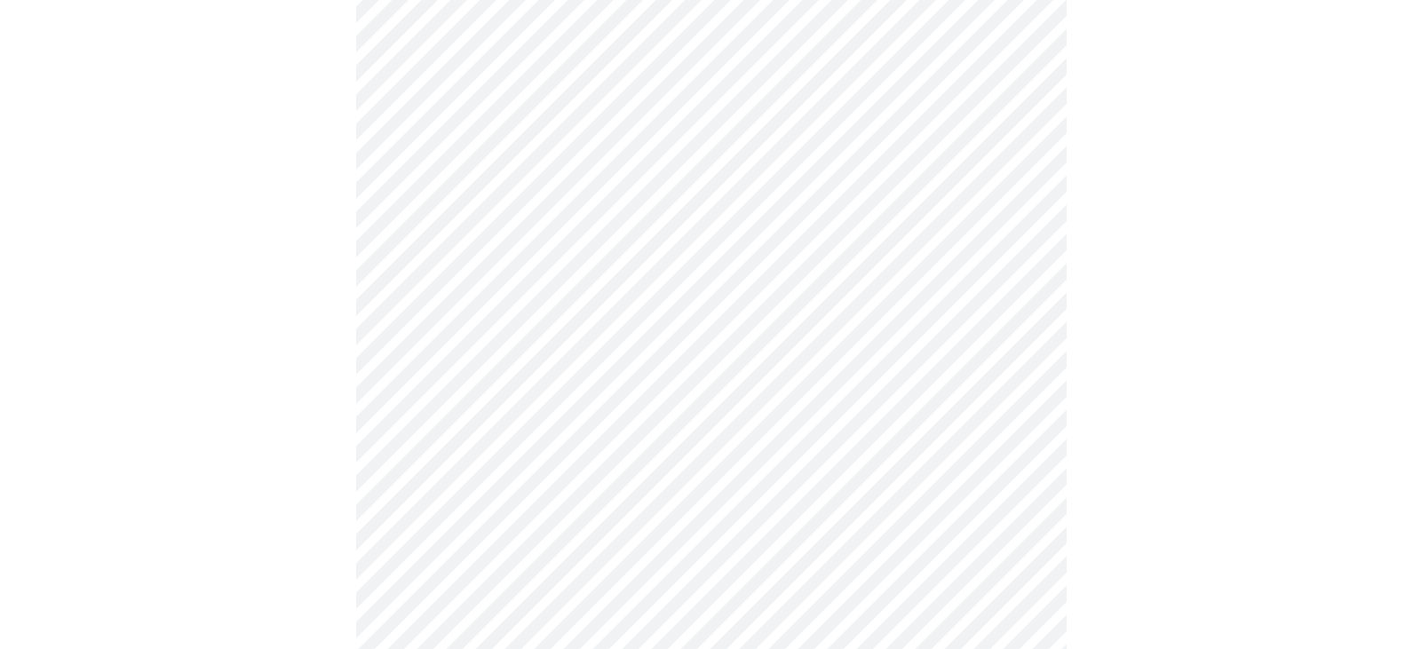
scroll to position [1072, 0]
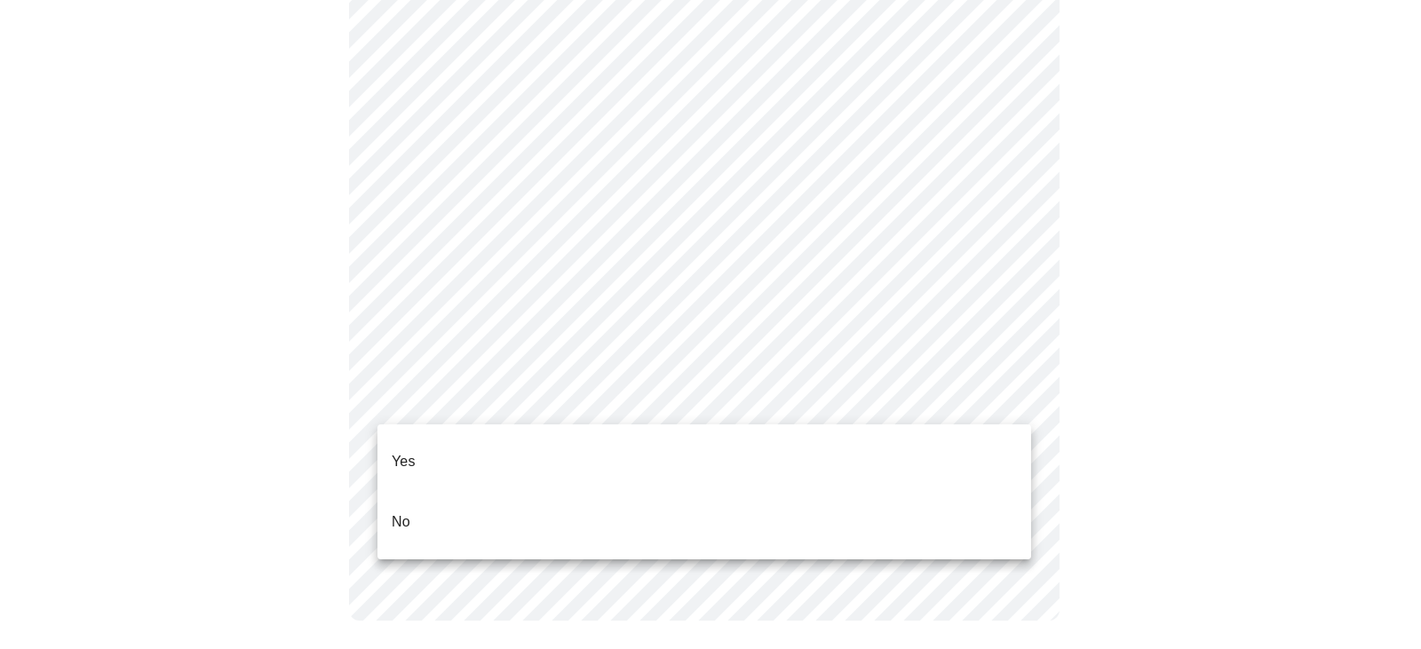
click at [436, 450] on li "Yes" at bounding box center [705, 462] width 654 height 60
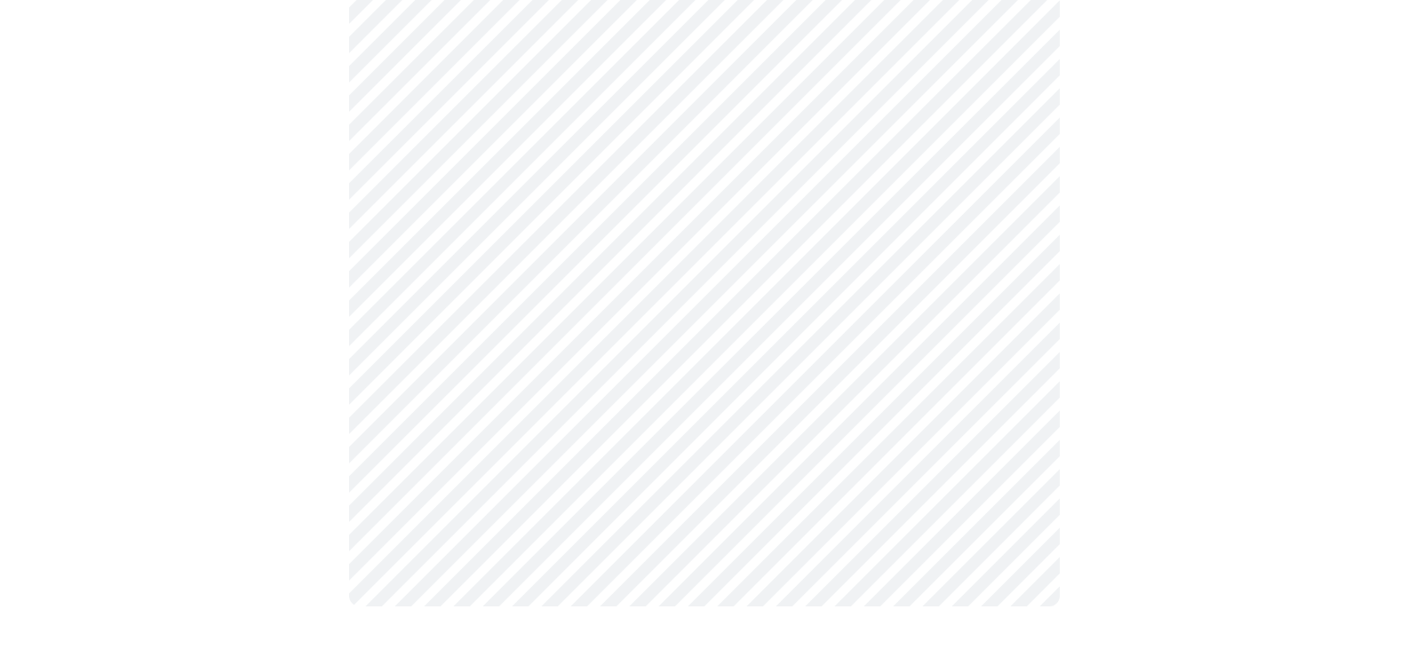
scroll to position [0, 0]
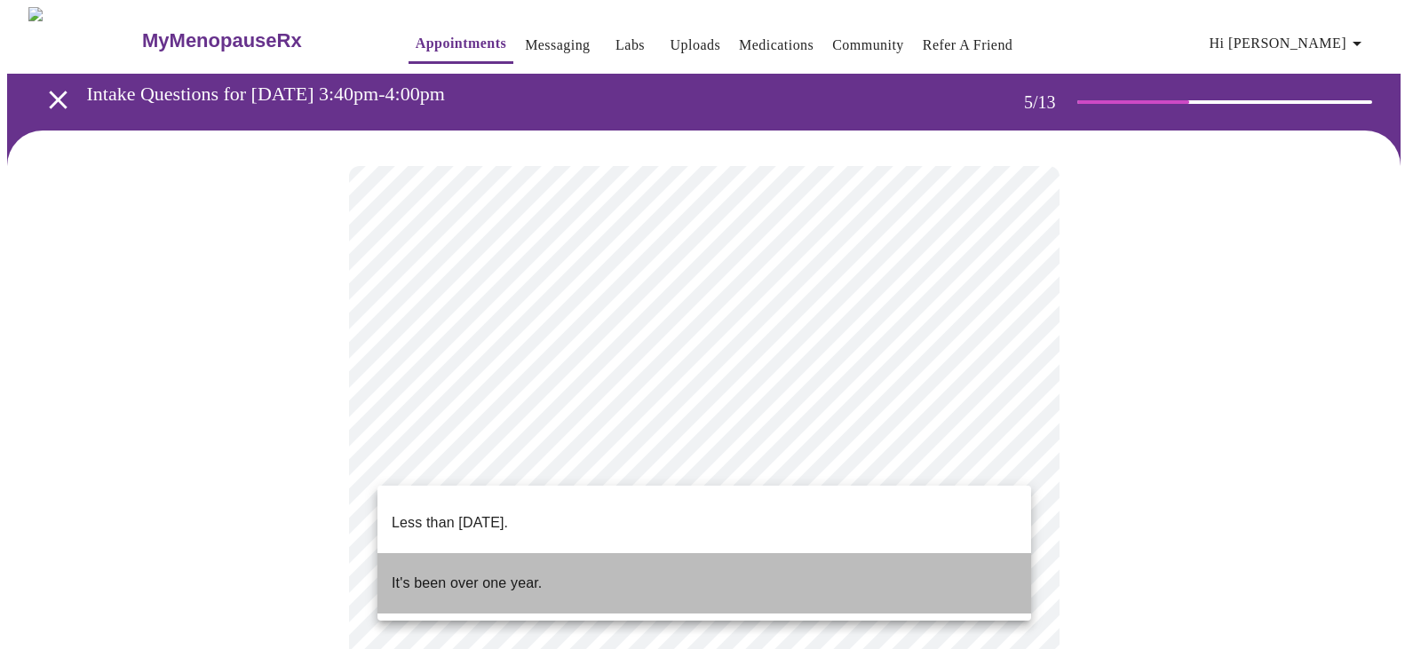
click at [489, 573] on p "It's been over one year." at bounding box center [467, 583] width 150 height 21
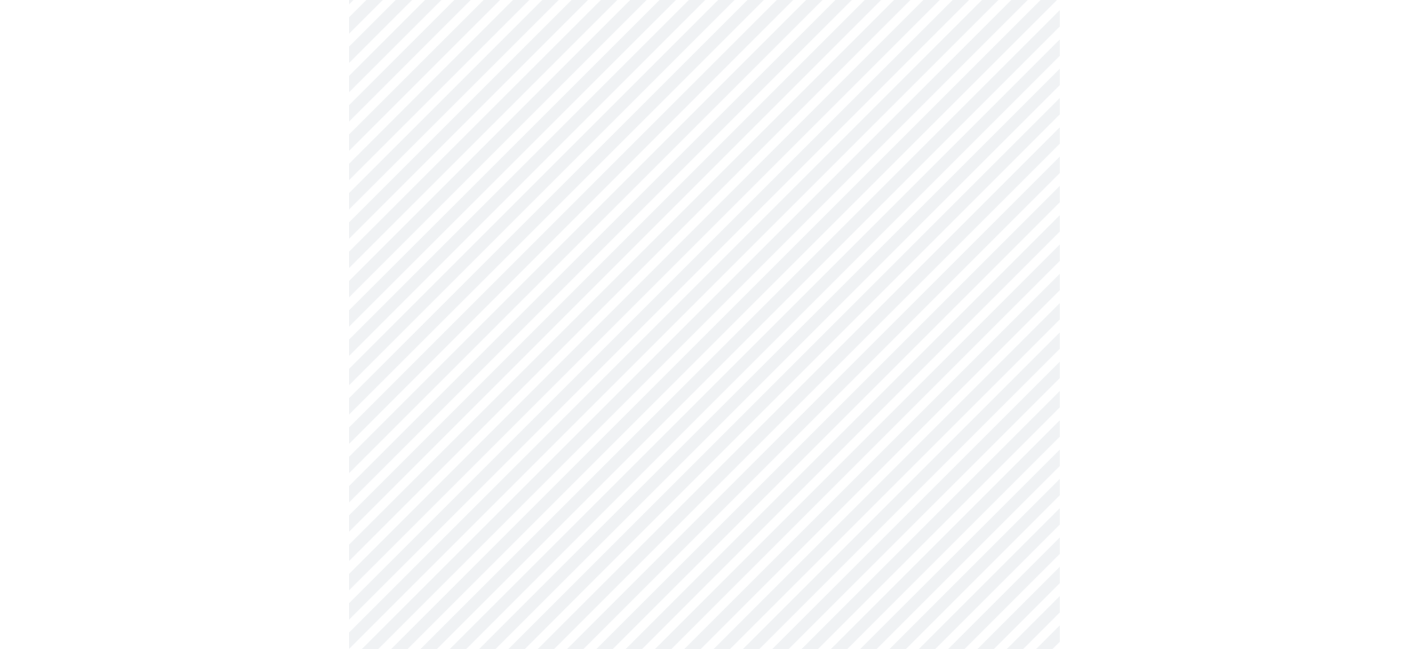
scroll to position [211, 0]
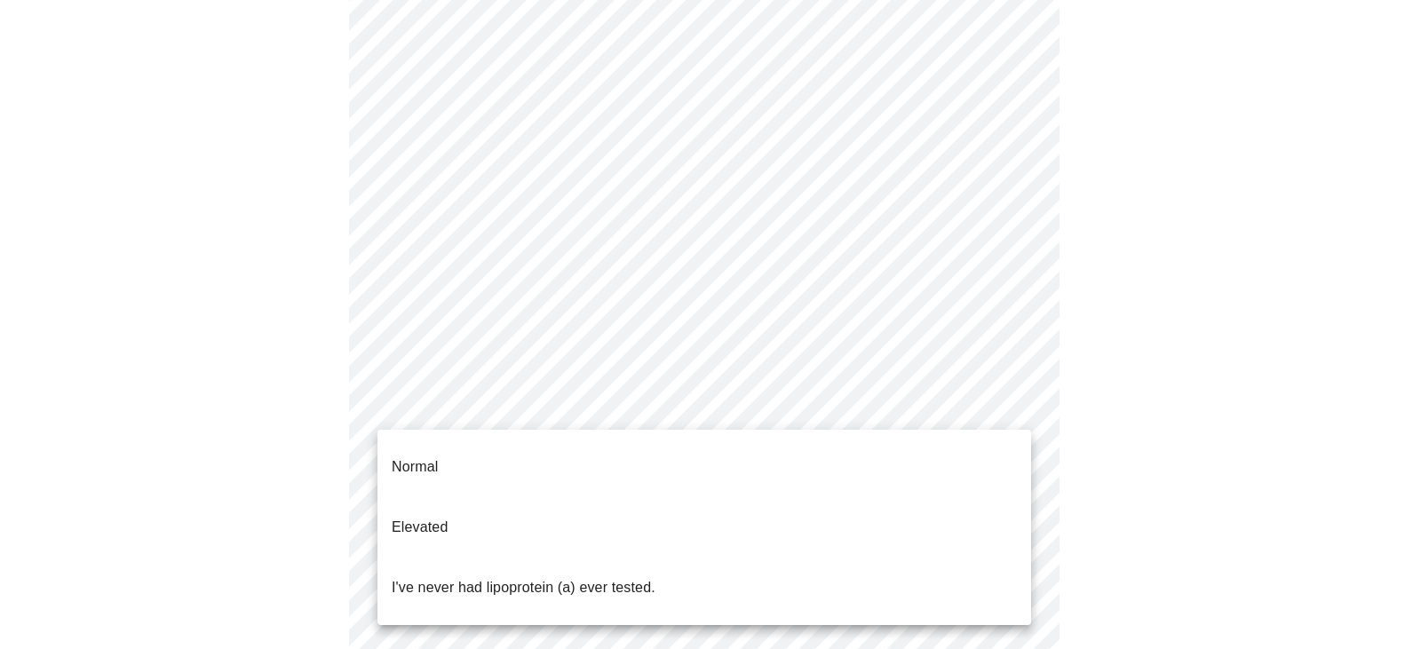
click at [572, 410] on body "MyMenopauseRx Appointments Messaging Labs Uploads Medications Community Refer a…" at bounding box center [710, 511] width 1407 height 1429
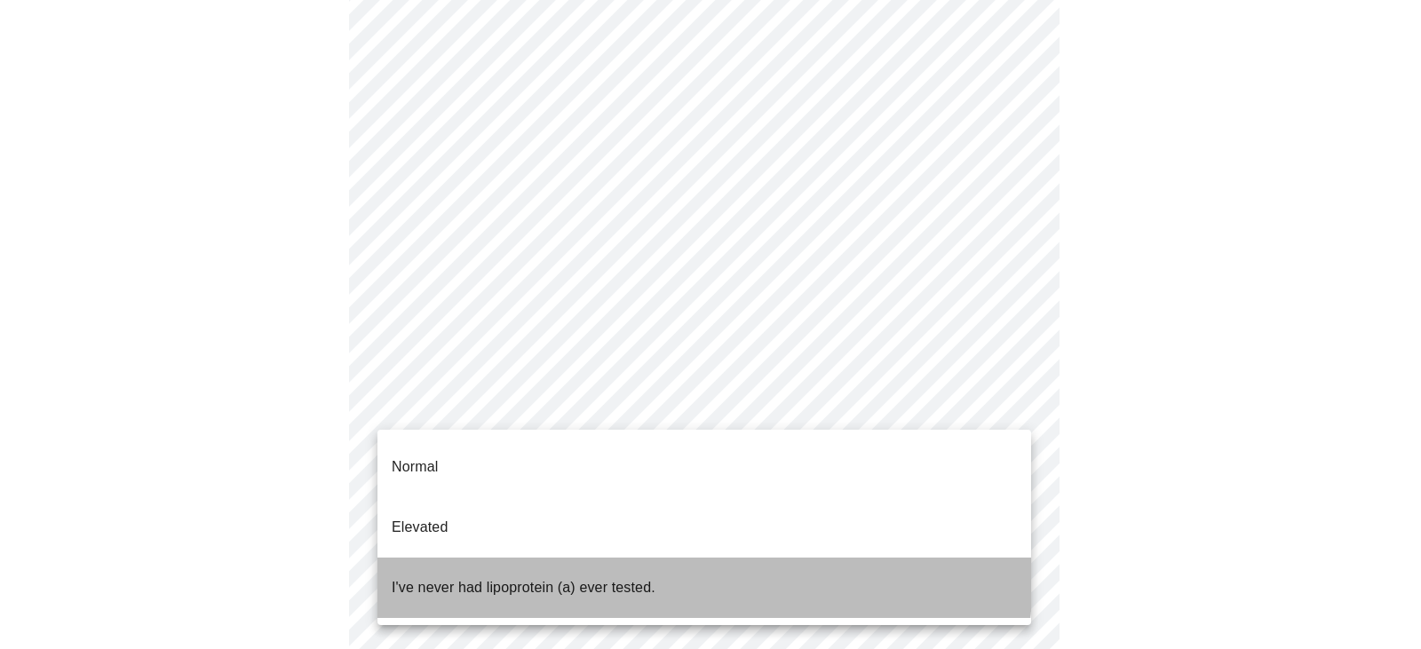
click at [536, 577] on p "I've never had lipoprotein (a) ever tested." at bounding box center [524, 587] width 264 height 21
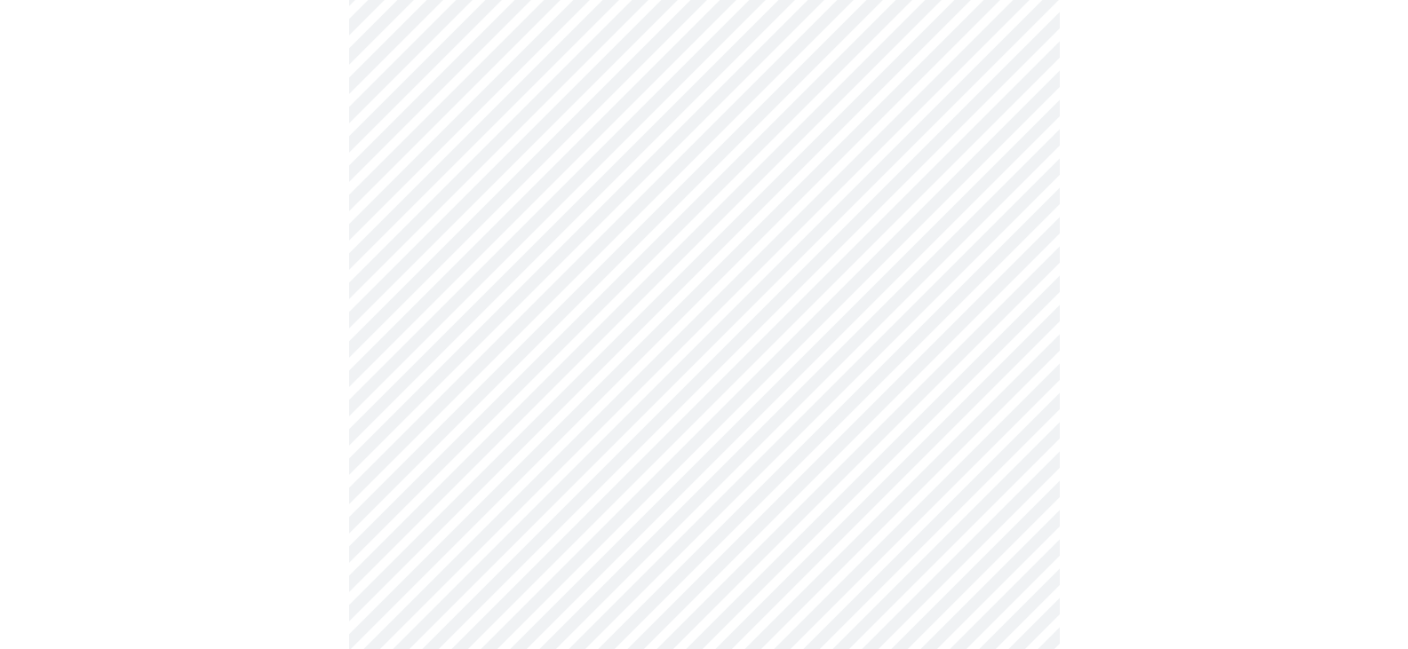
scroll to position [413, 0]
click at [225, 492] on div at bounding box center [704, 326] width 1394 height 1218
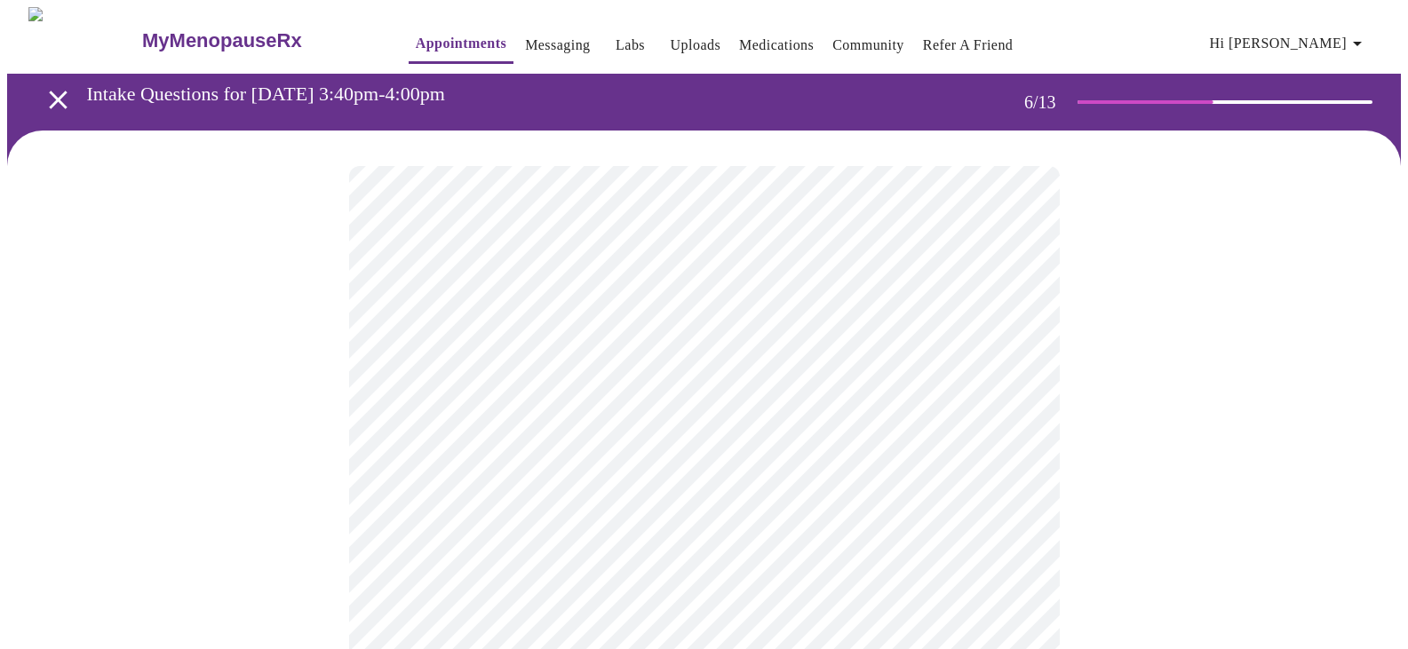
click at [523, 505] on body "MyMenopauseRx Appointments Messaging Labs Uploads Medications Community Refer a…" at bounding box center [704, 481] width 1394 height 949
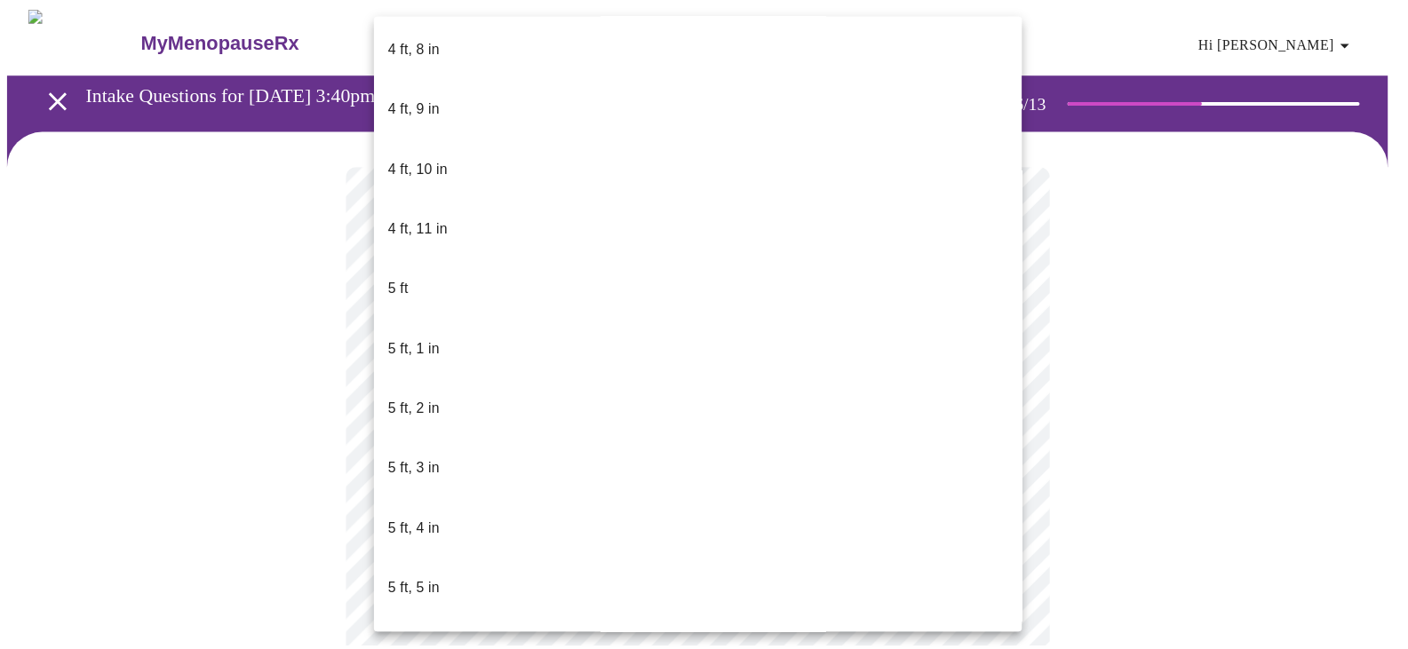
scroll to position [1213, 0]
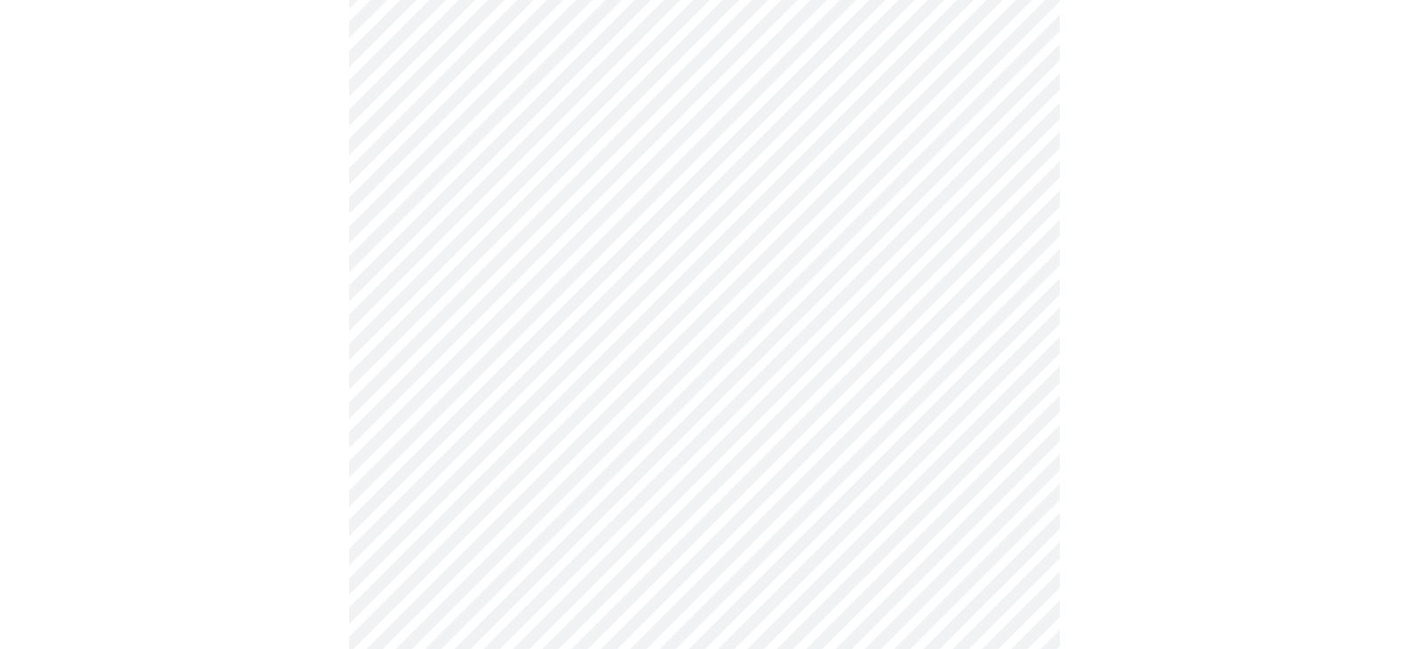
scroll to position [4602, 0]
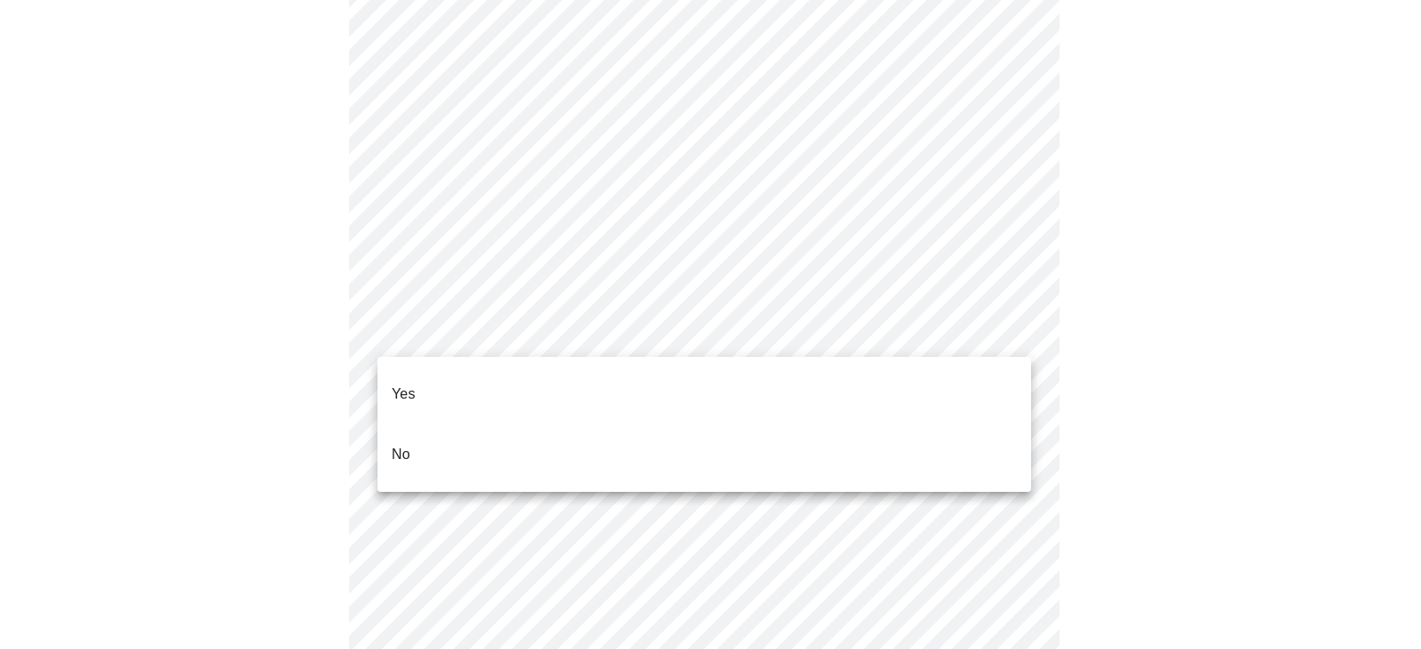
click at [427, 425] on li "No" at bounding box center [705, 455] width 654 height 60
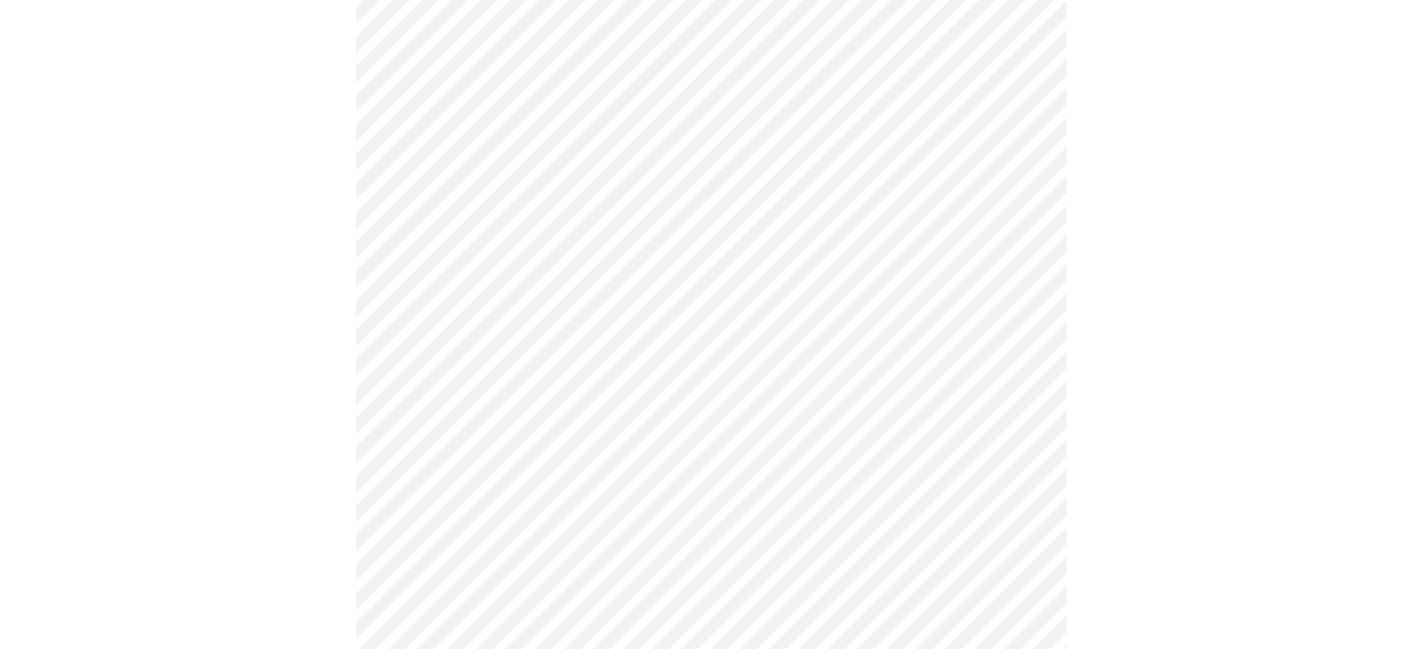
scroll to position [1086, 0]
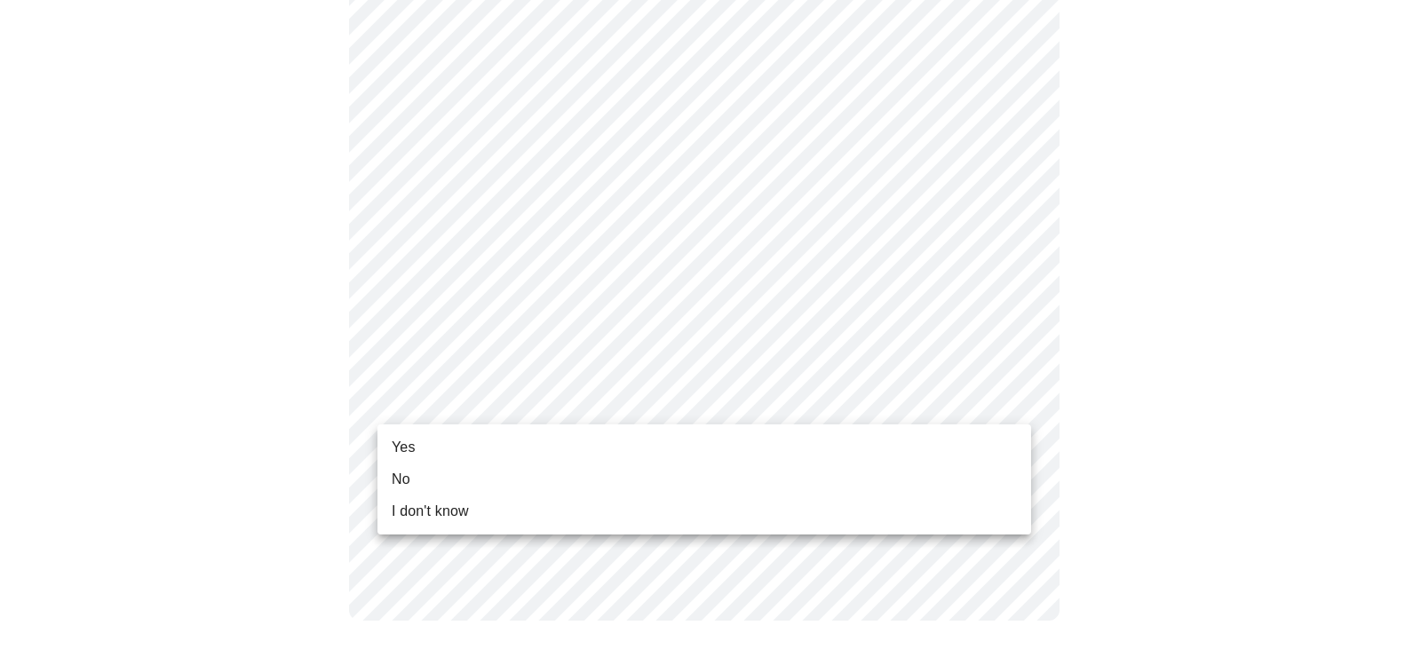
click at [402, 442] on span "Yes" at bounding box center [404, 447] width 24 height 21
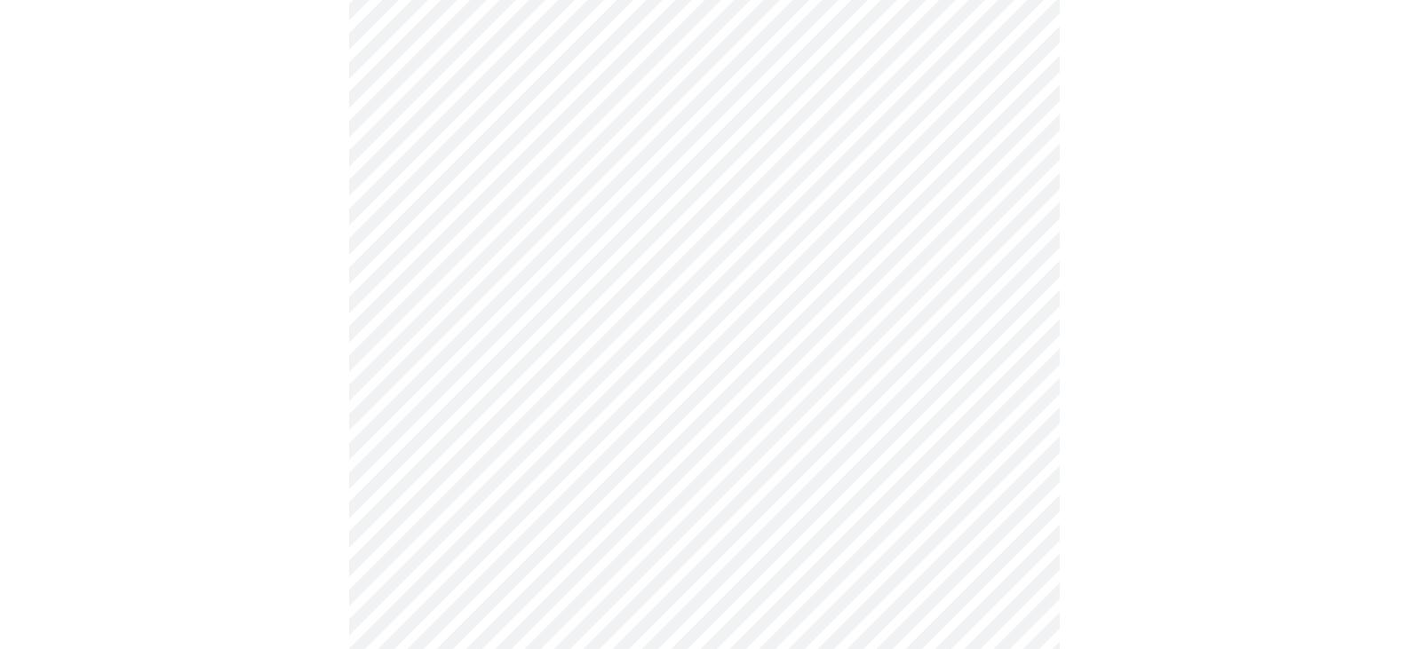
scroll to position [0, 0]
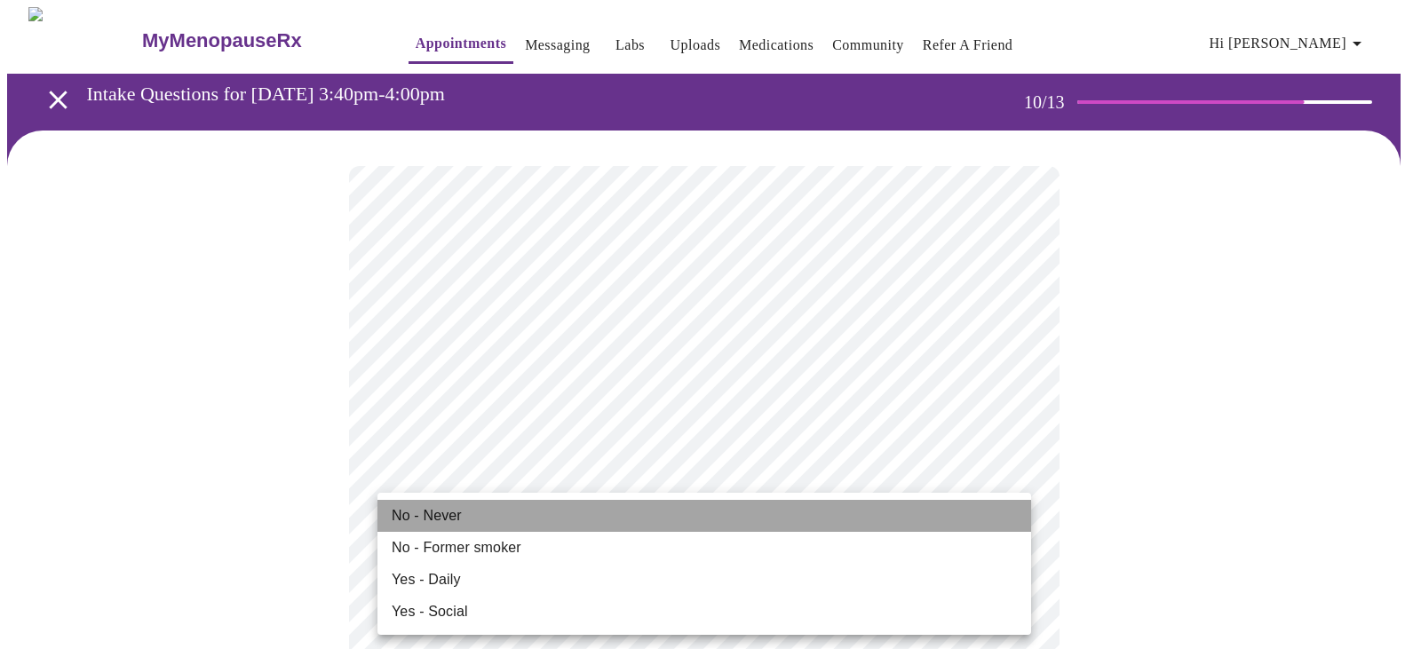
click at [474, 513] on li "No - Never" at bounding box center [705, 516] width 654 height 32
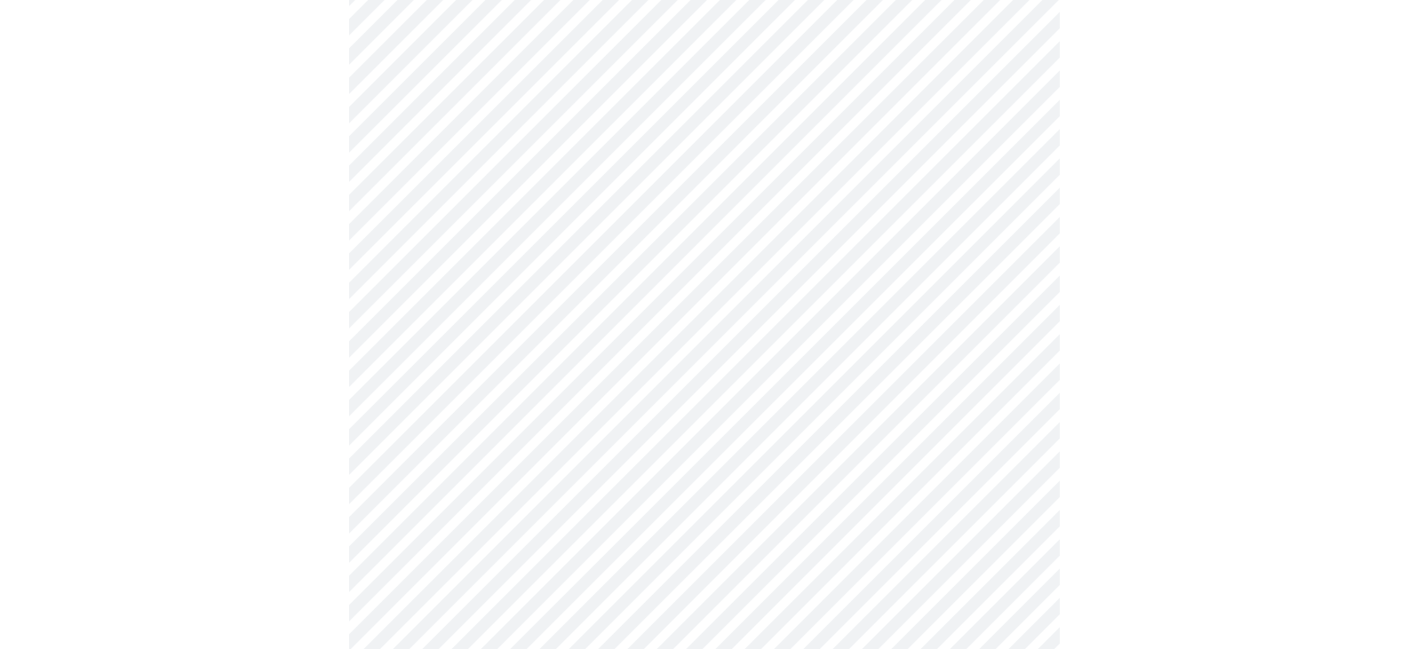
scroll to position [1585, 0]
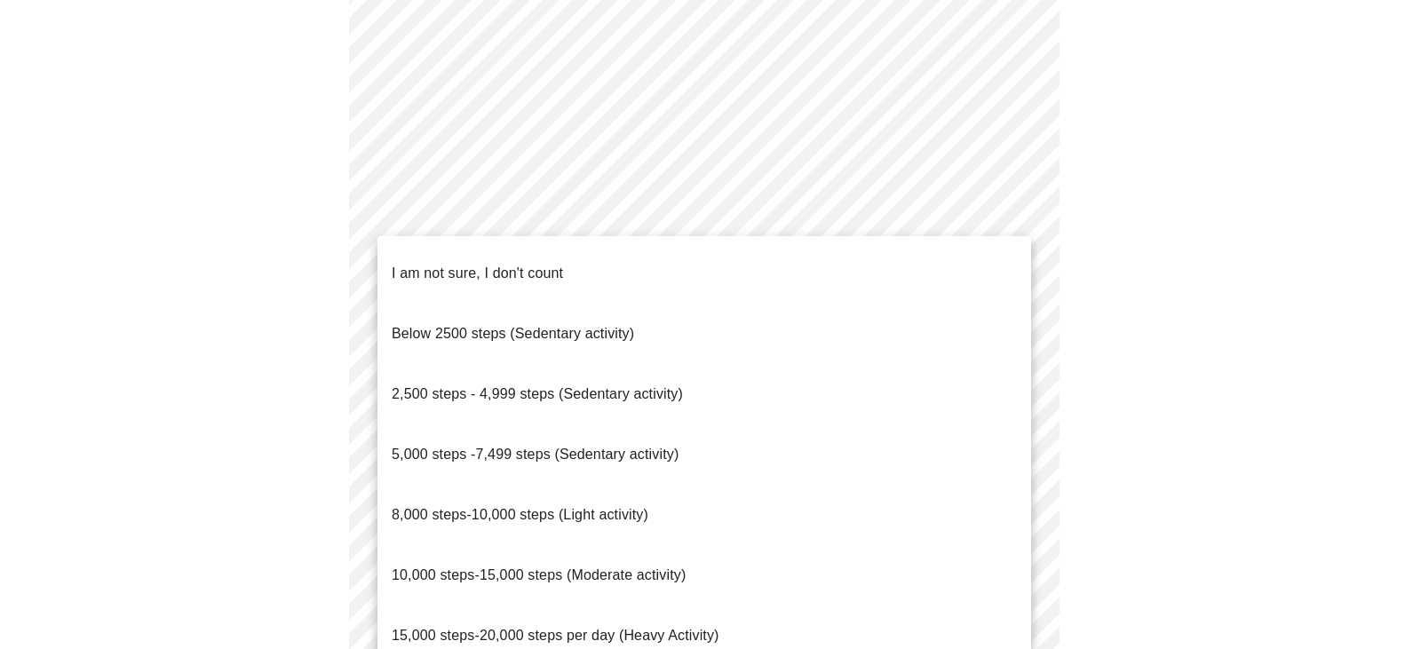
click at [511, 326] on span "Below 2500 steps (Sedentary activity)" at bounding box center [513, 333] width 243 height 15
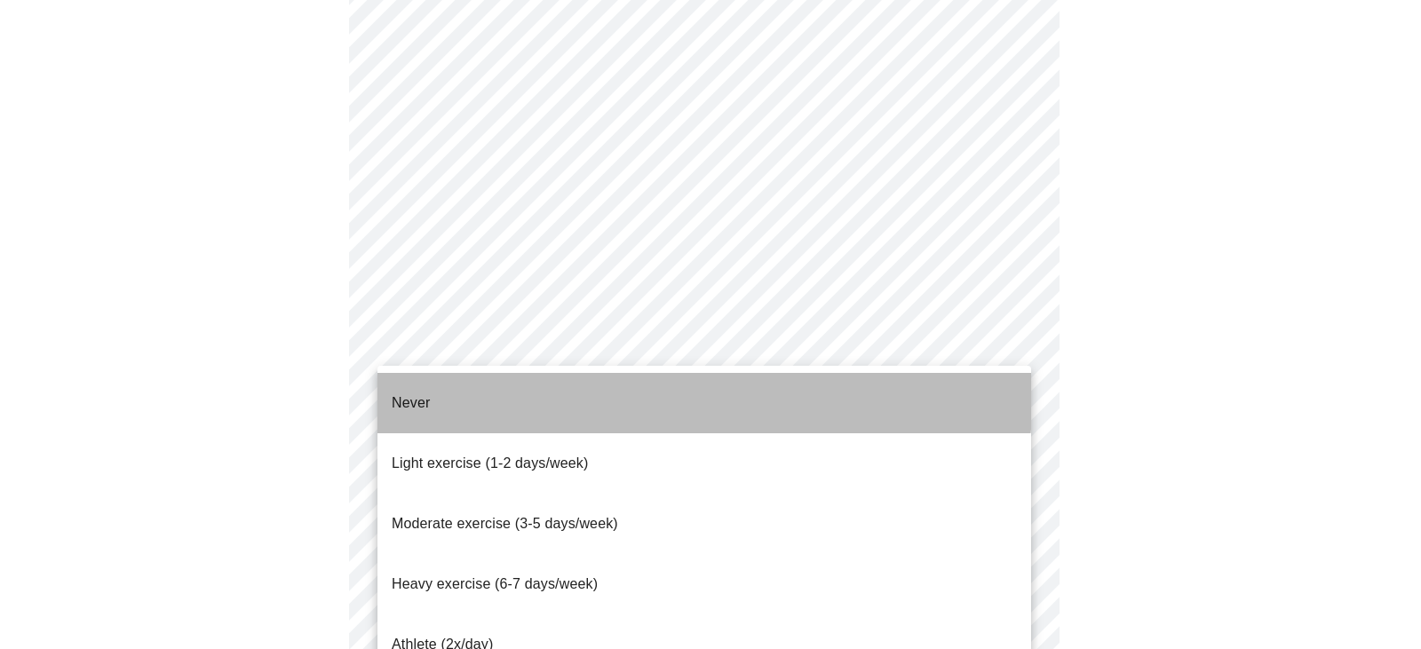
click at [468, 385] on li "Never" at bounding box center [705, 403] width 654 height 60
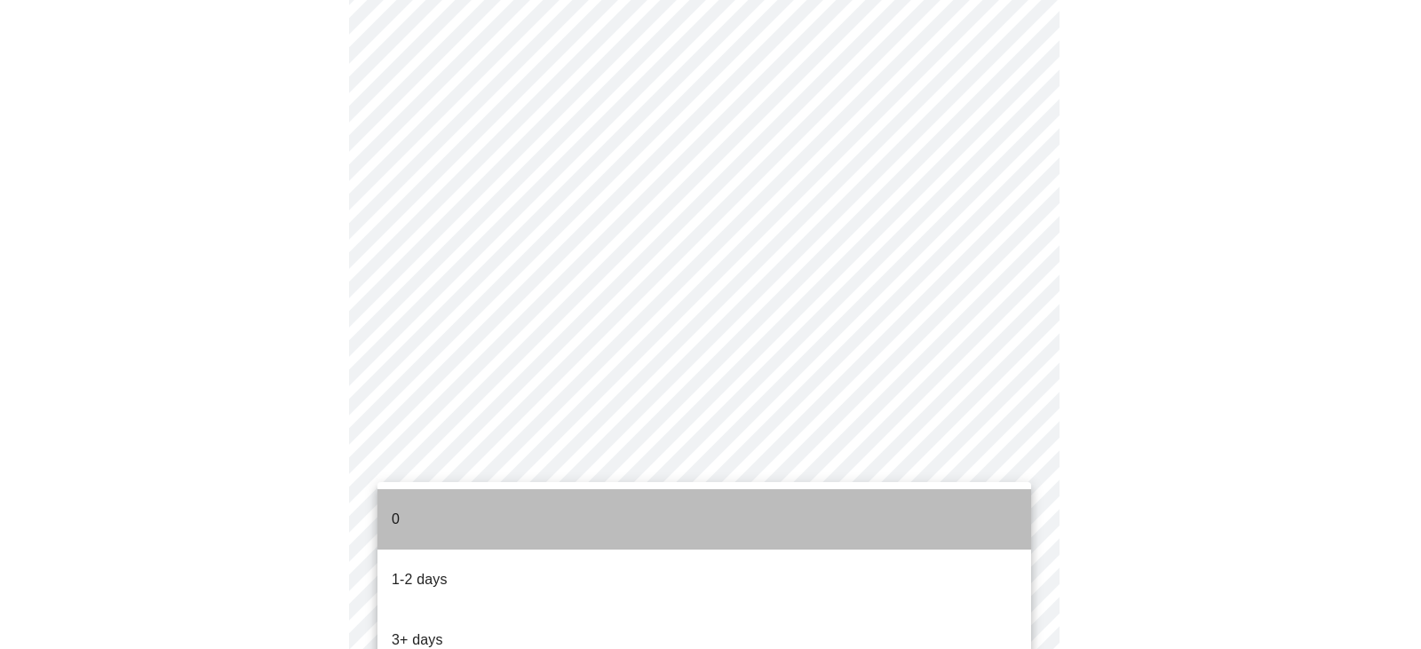
click at [445, 506] on li "0" at bounding box center [705, 519] width 654 height 60
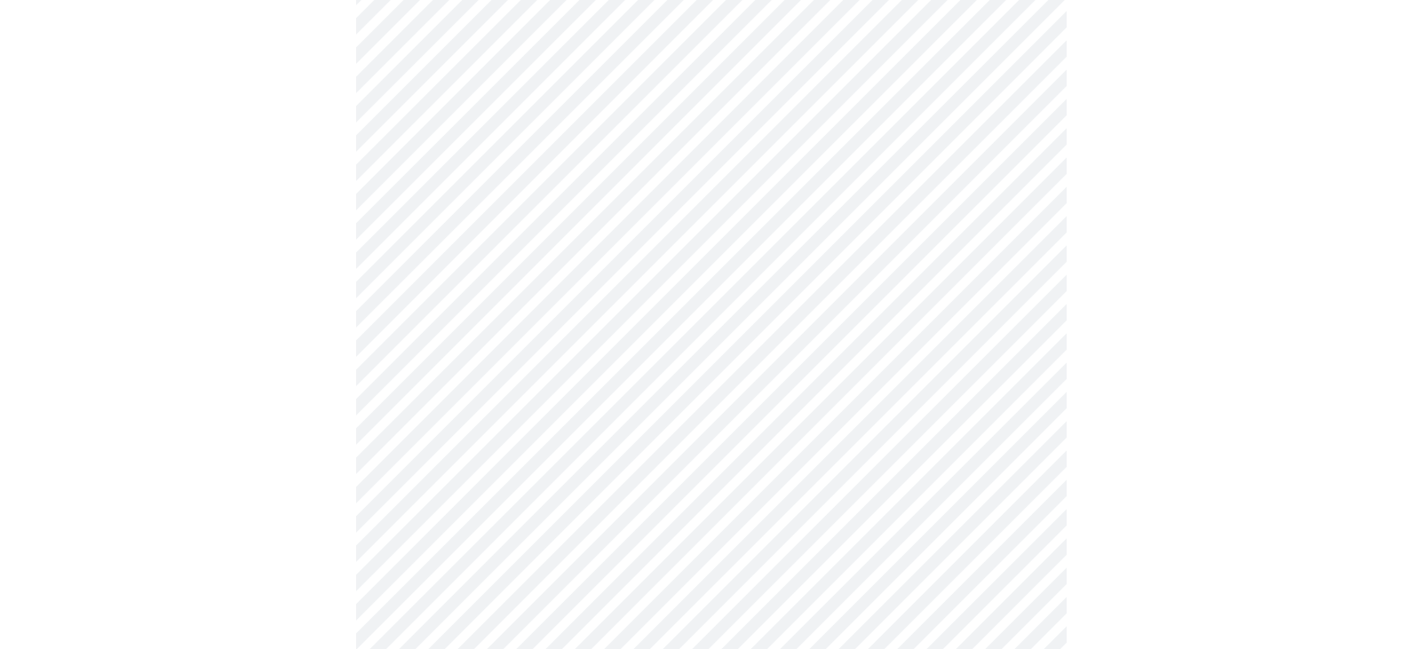
scroll to position [0, 0]
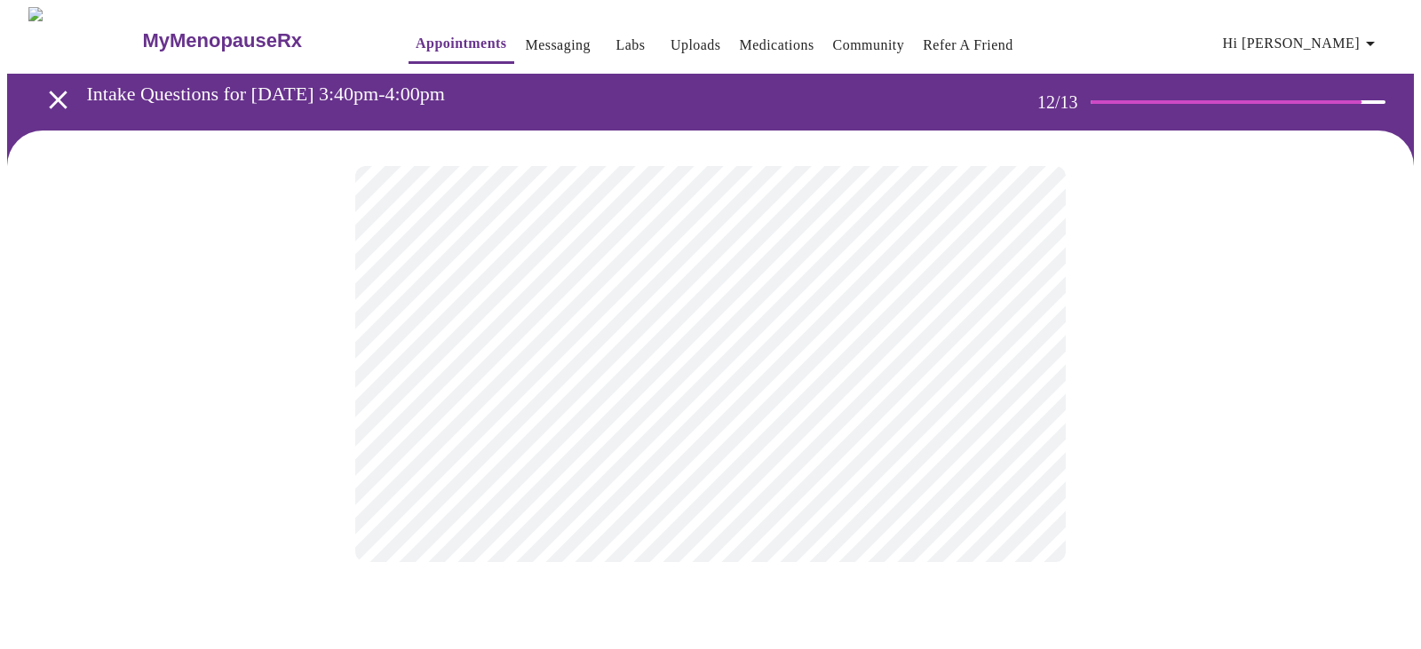
click at [761, 370] on body "MyMenopauseRx Appointments Messaging Labs Uploads Medications Community Refer a…" at bounding box center [710, 302] width 1407 height 591
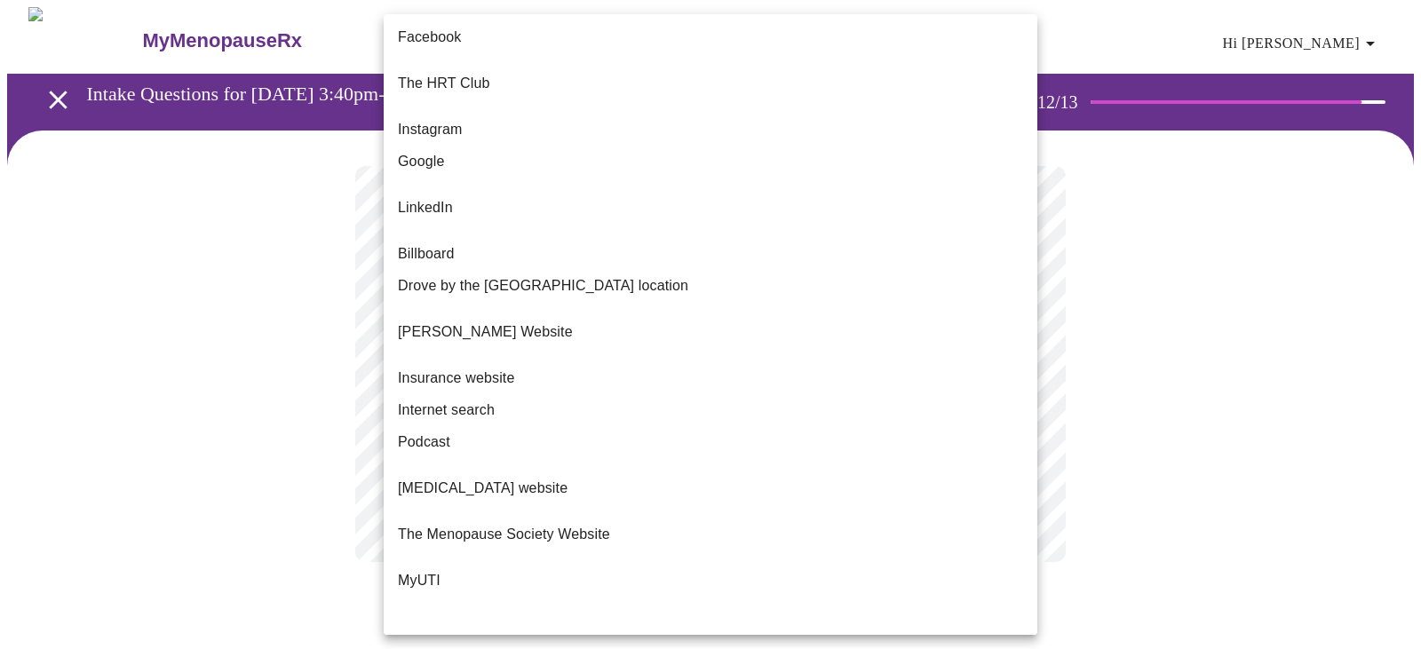
click at [489, 155] on li "Google" at bounding box center [711, 162] width 654 height 32
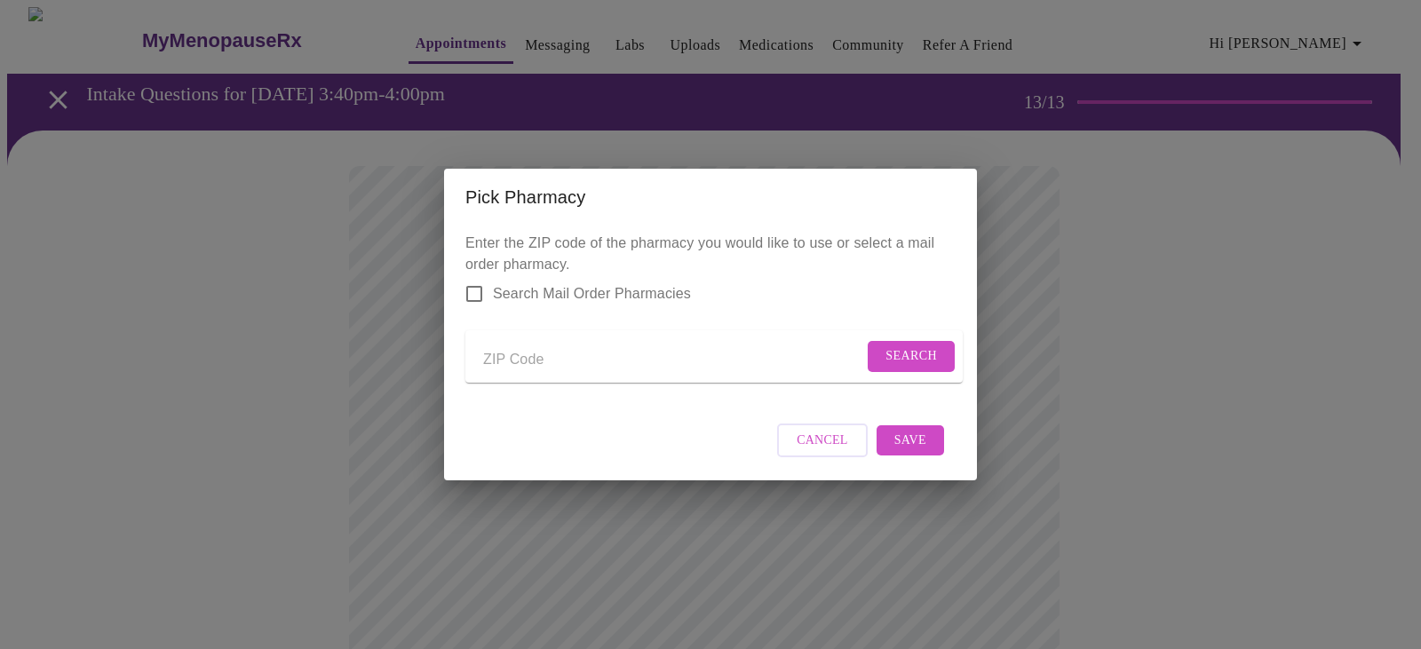
click at [537, 355] on input "Send a message to your care team" at bounding box center [673, 360] width 380 height 28
type input "83605"
click at [890, 346] on span "Search" at bounding box center [912, 357] width 52 height 22
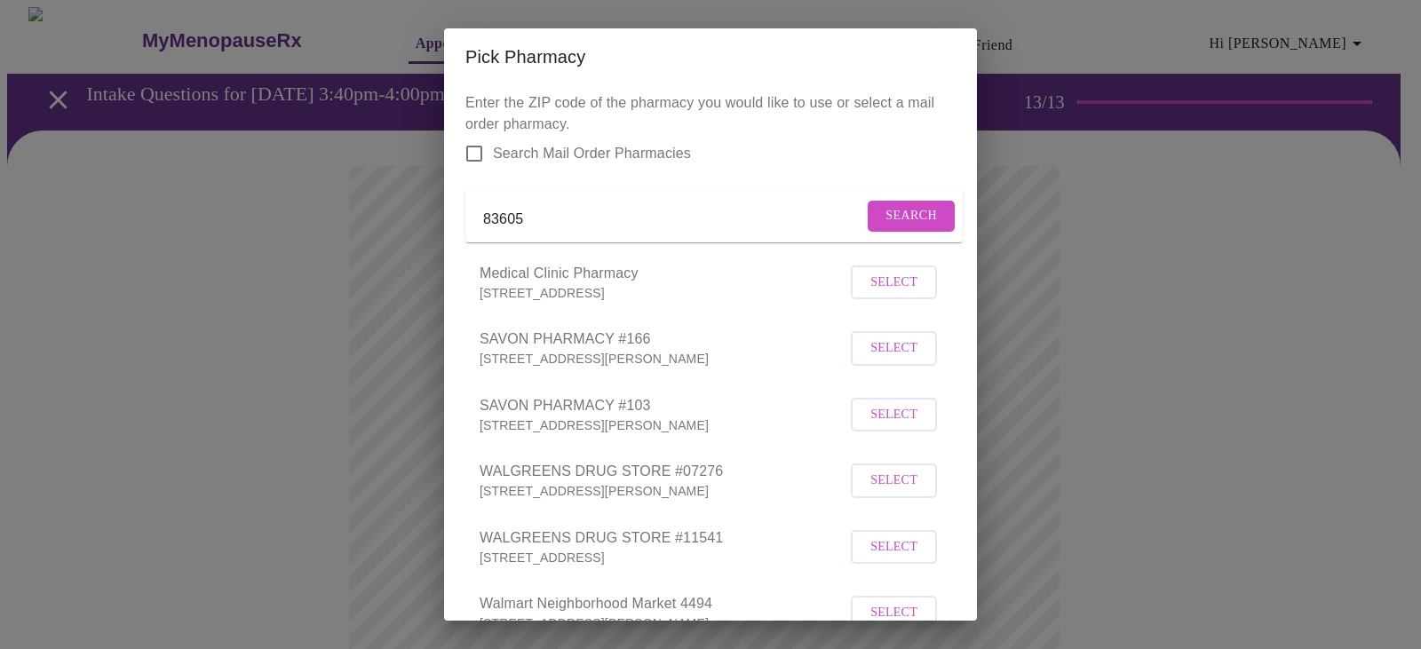
click at [471, 147] on input "Search Mail Order Pharmacies" at bounding box center [474, 153] width 37 height 37
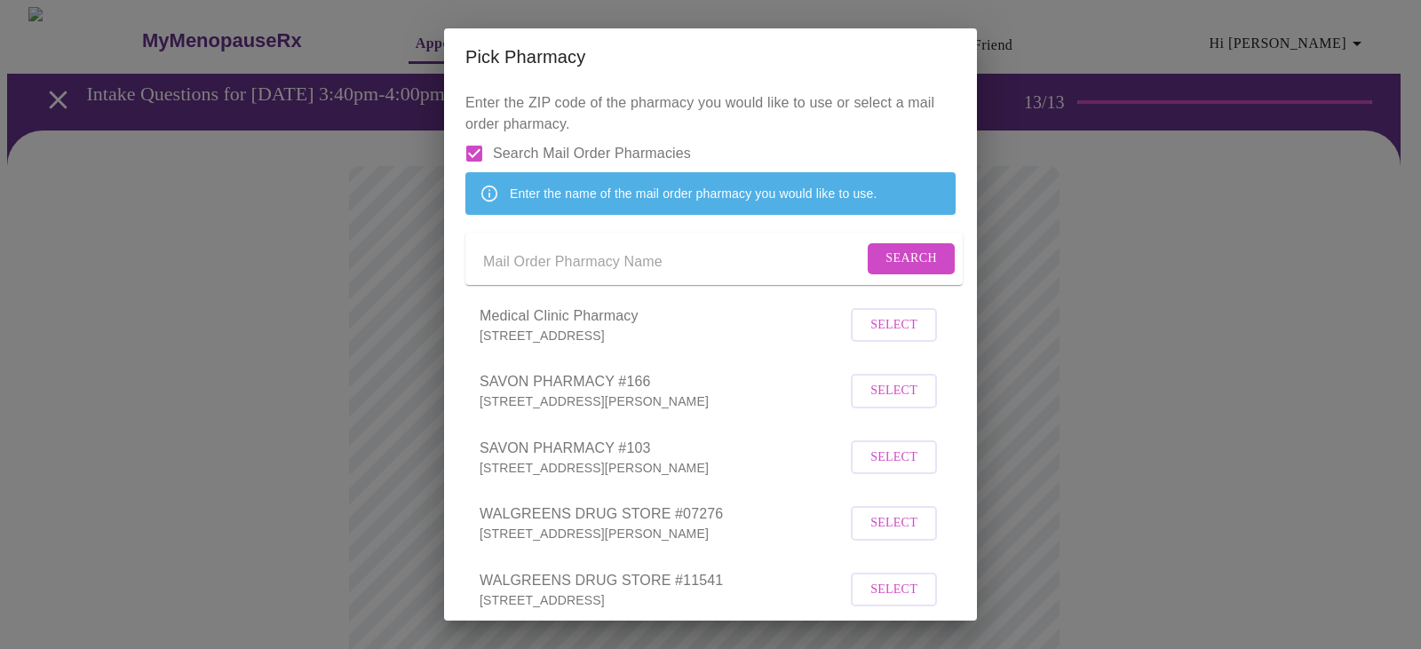
click at [670, 210] on div "Enter the name of the mail order pharmacy you would like to use." at bounding box center [693, 194] width 367 height 32
click at [624, 276] on input "Send a message to your care team" at bounding box center [673, 262] width 380 height 28
click at [475, 151] on input "Search Mail Order Pharmacies" at bounding box center [474, 153] width 37 height 37
checkbox input "false"
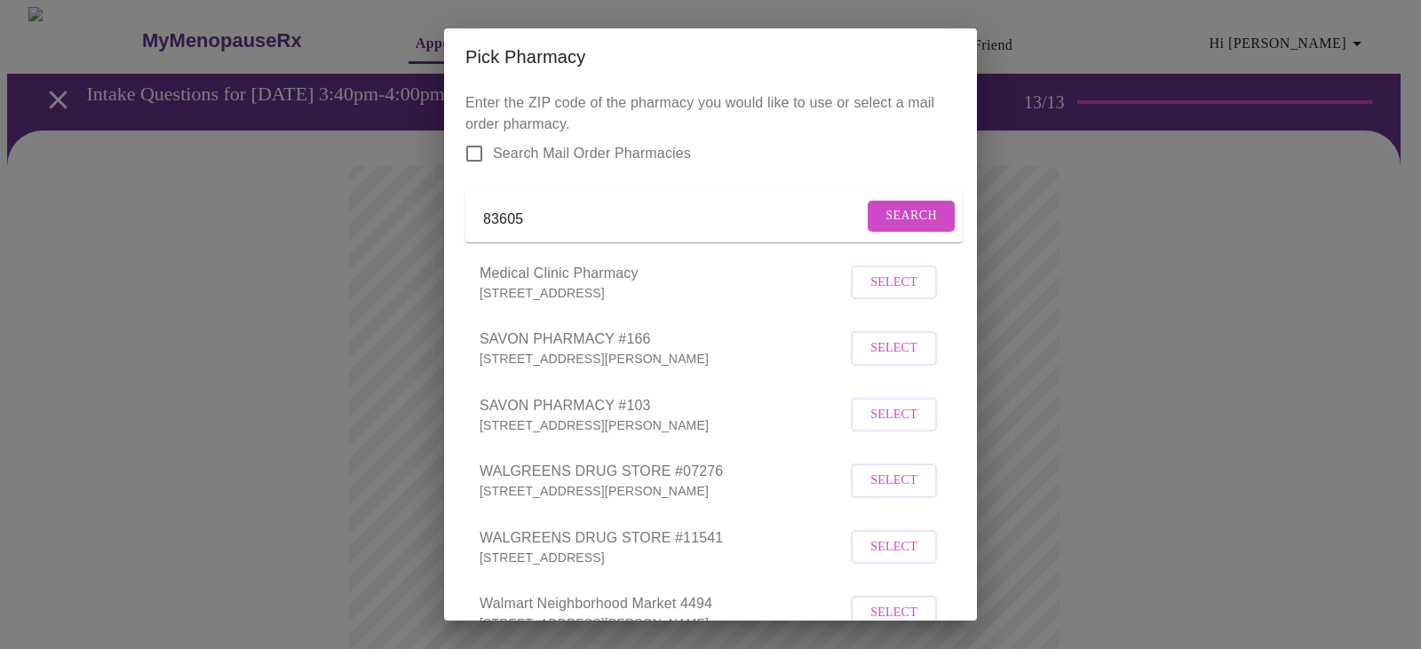
click at [622, 220] on input "83605" at bounding box center [673, 219] width 380 height 28
type input "83687"
click at [886, 220] on span "Search" at bounding box center [912, 216] width 52 height 22
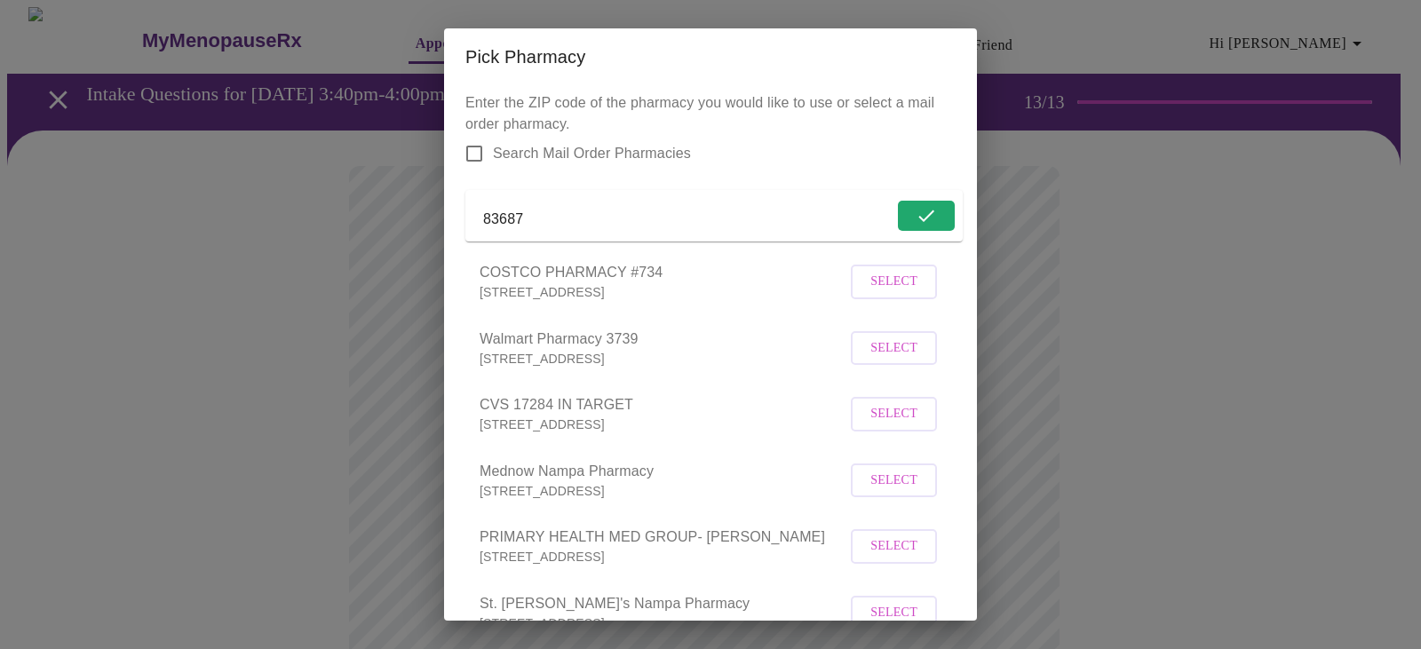
click at [871, 293] on span "Select" at bounding box center [894, 282] width 47 height 22
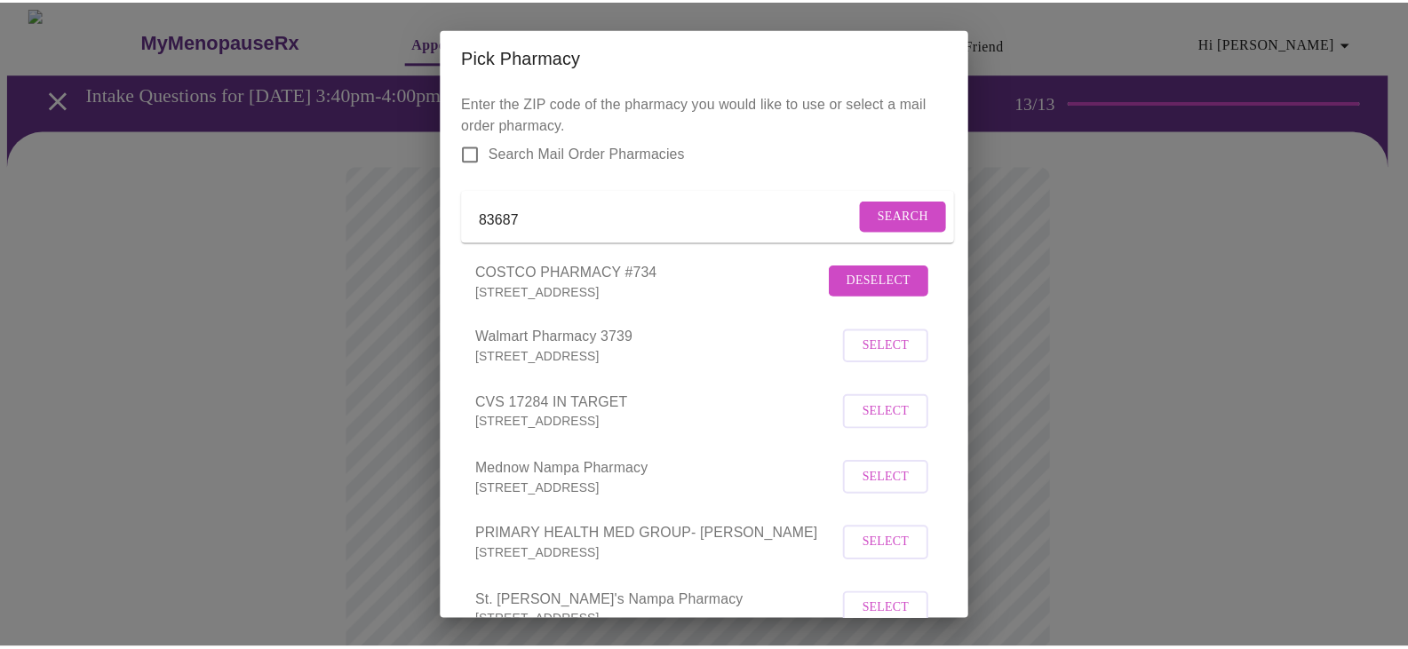
scroll to position [139, 0]
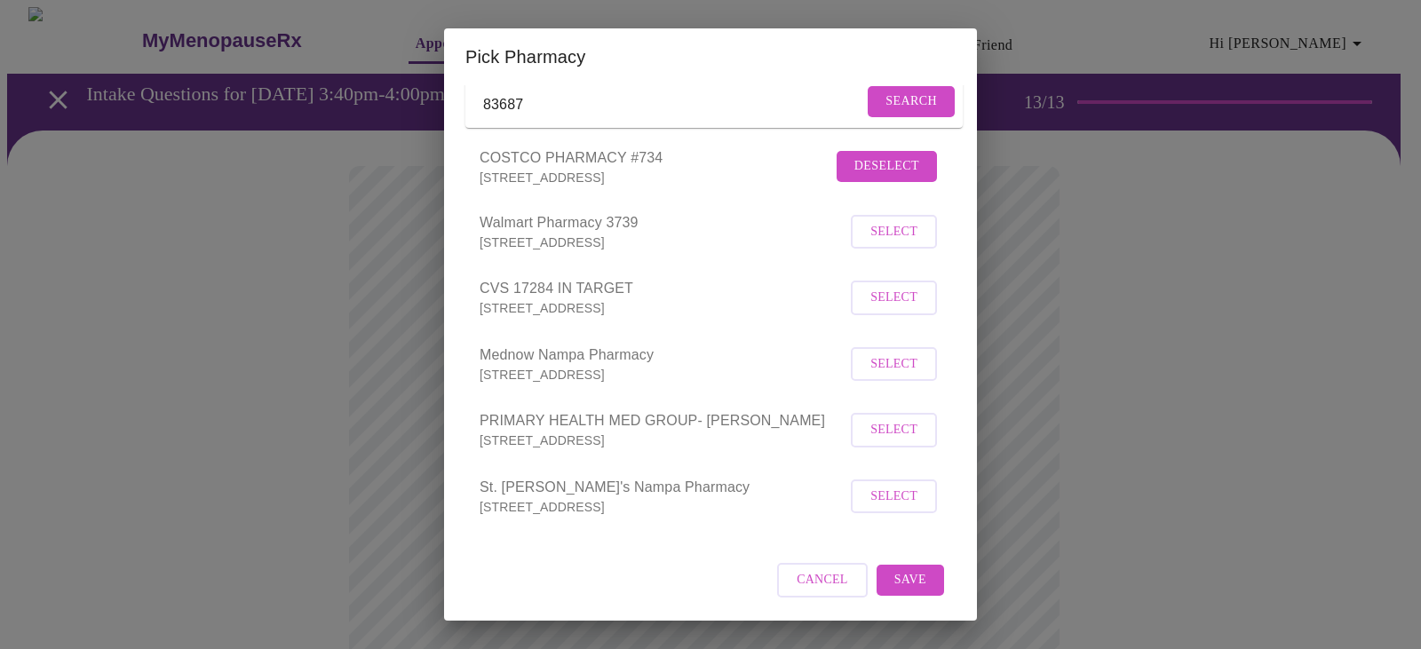
click at [895, 569] on span "Save" at bounding box center [911, 580] width 32 height 22
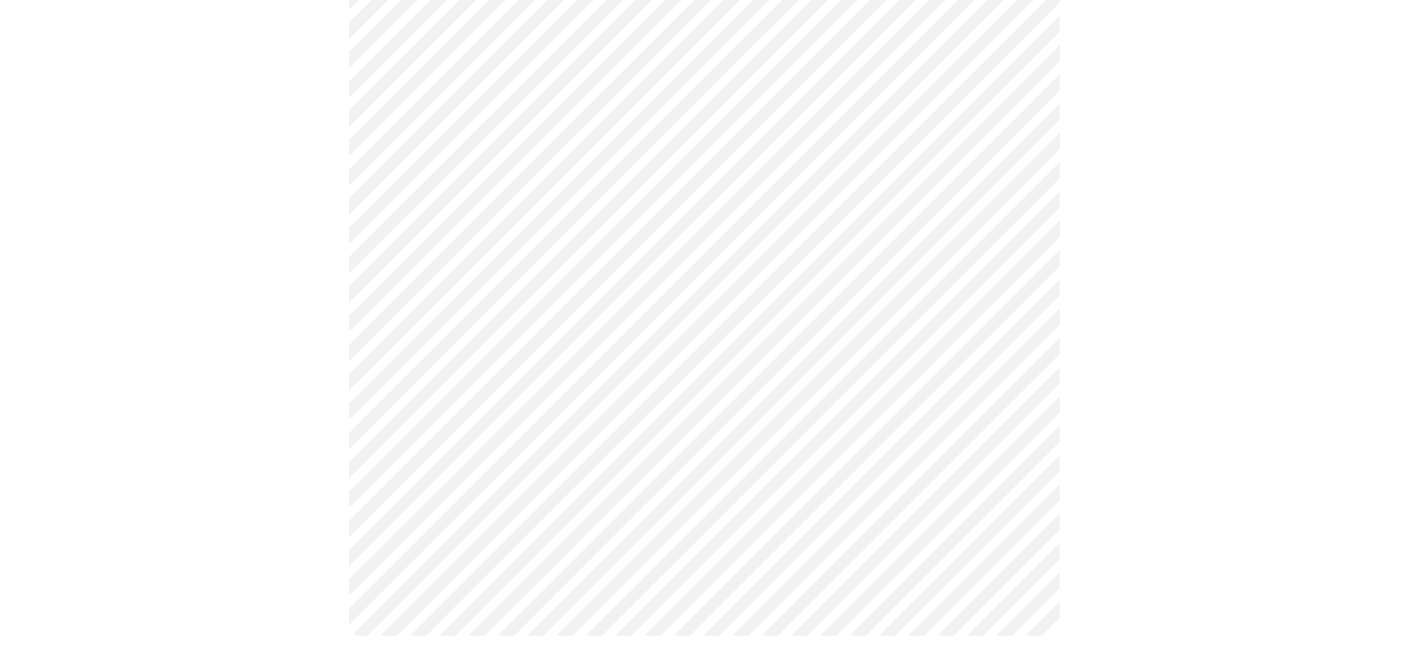
scroll to position [687, 0]
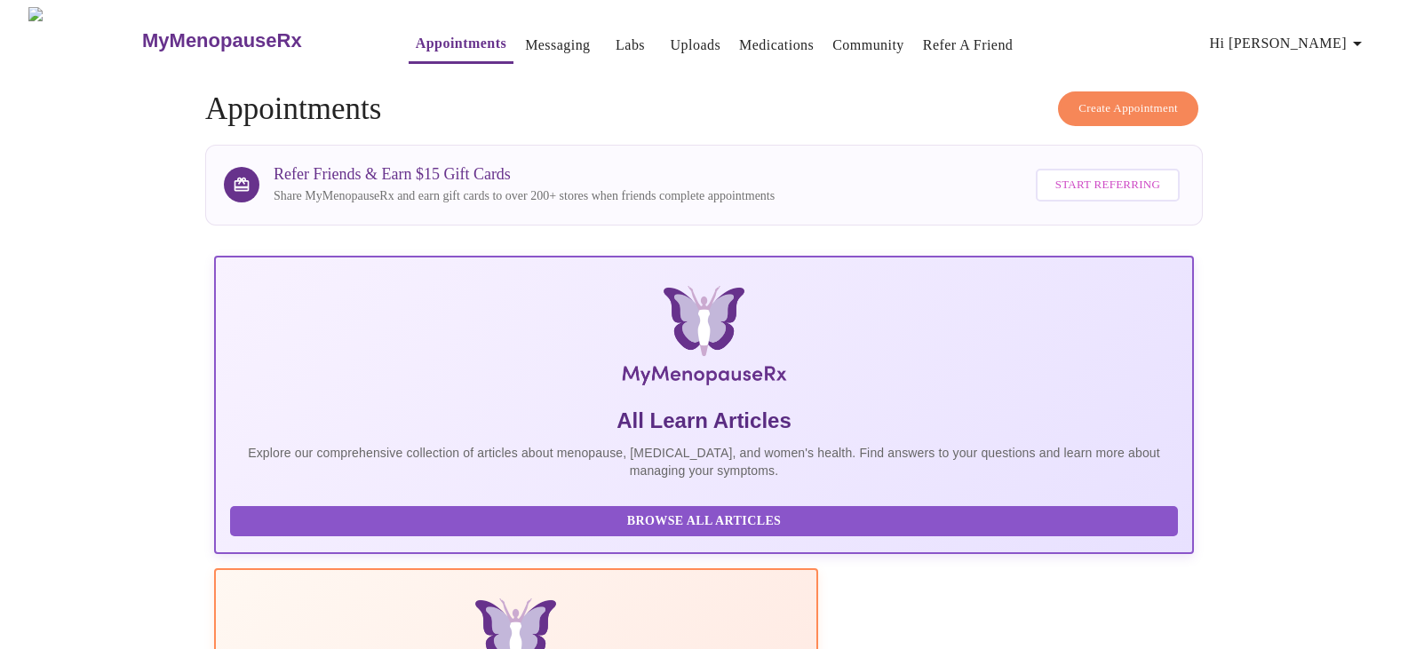
scroll to position [323, 0]
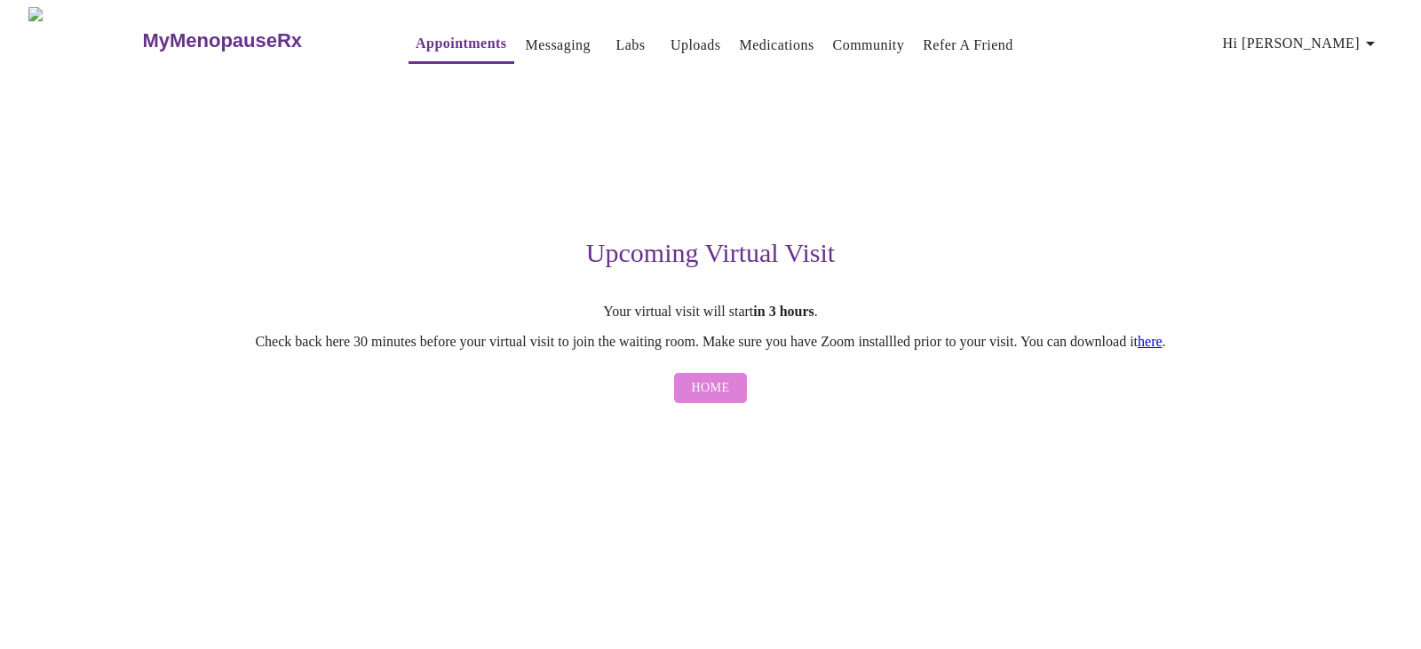
click at [712, 386] on span "Home" at bounding box center [711, 389] width 38 height 22
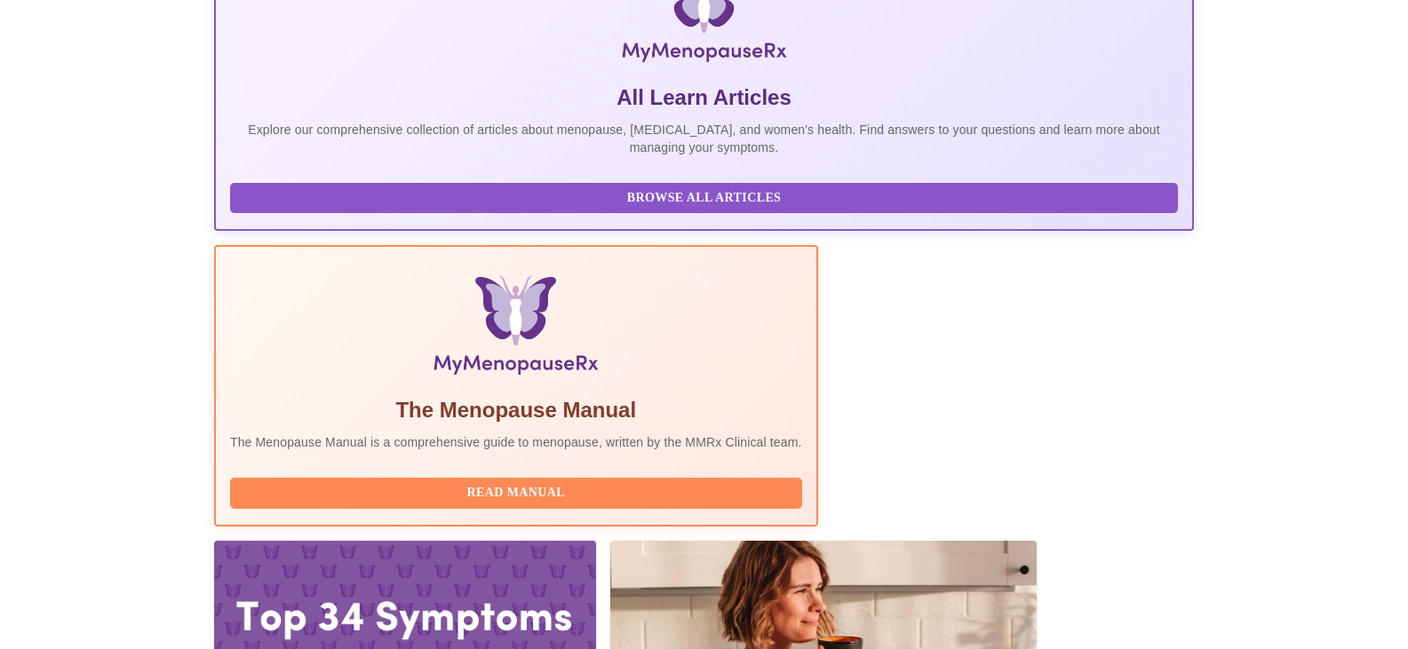
scroll to position [322, 0]
